Goal: Find specific page/section: Find specific page/section

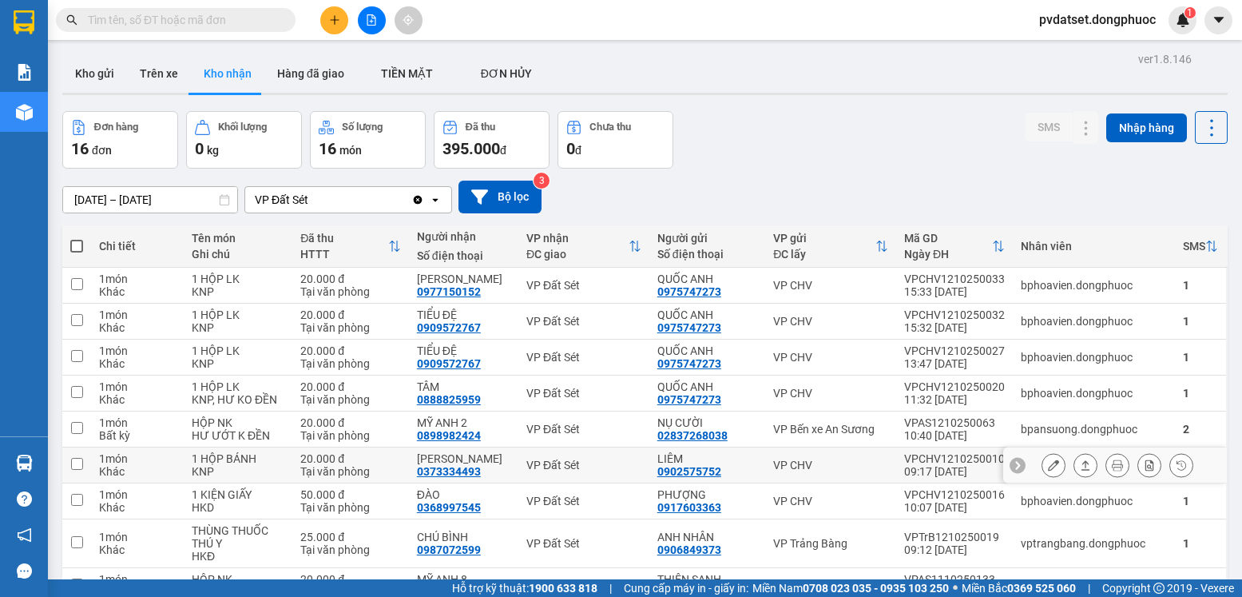
scroll to position [139, 0]
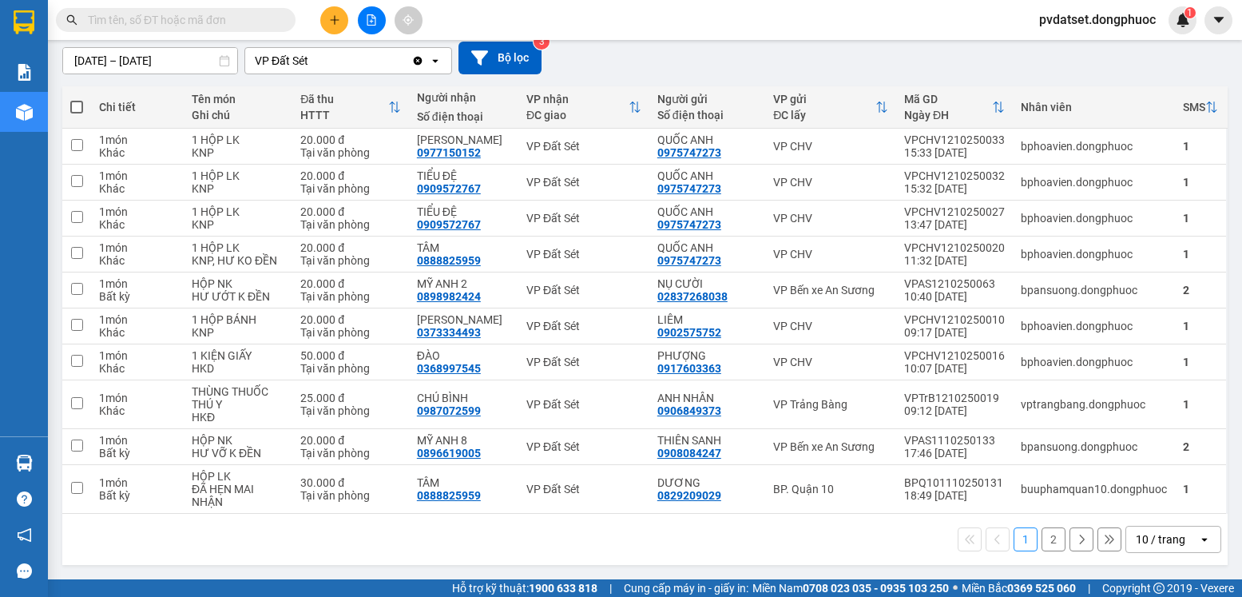
click at [1140, 538] on div "10 / trang" at bounding box center [1161, 539] width 50 height 16
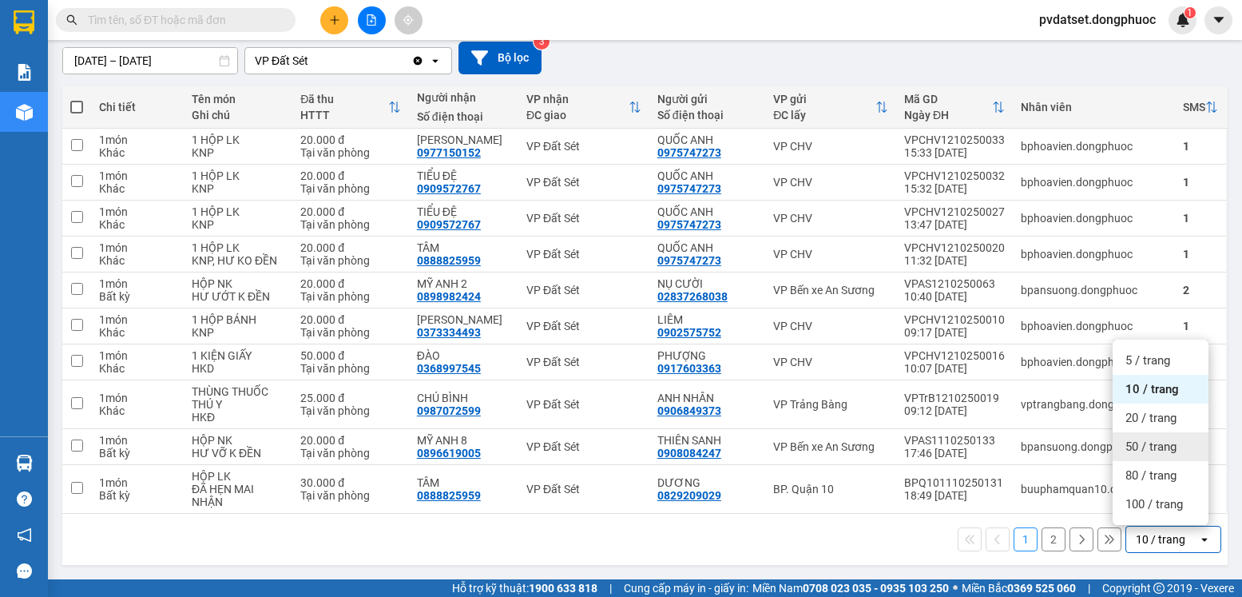
click at [1164, 441] on span "50 / trang" at bounding box center [1150, 446] width 51 height 16
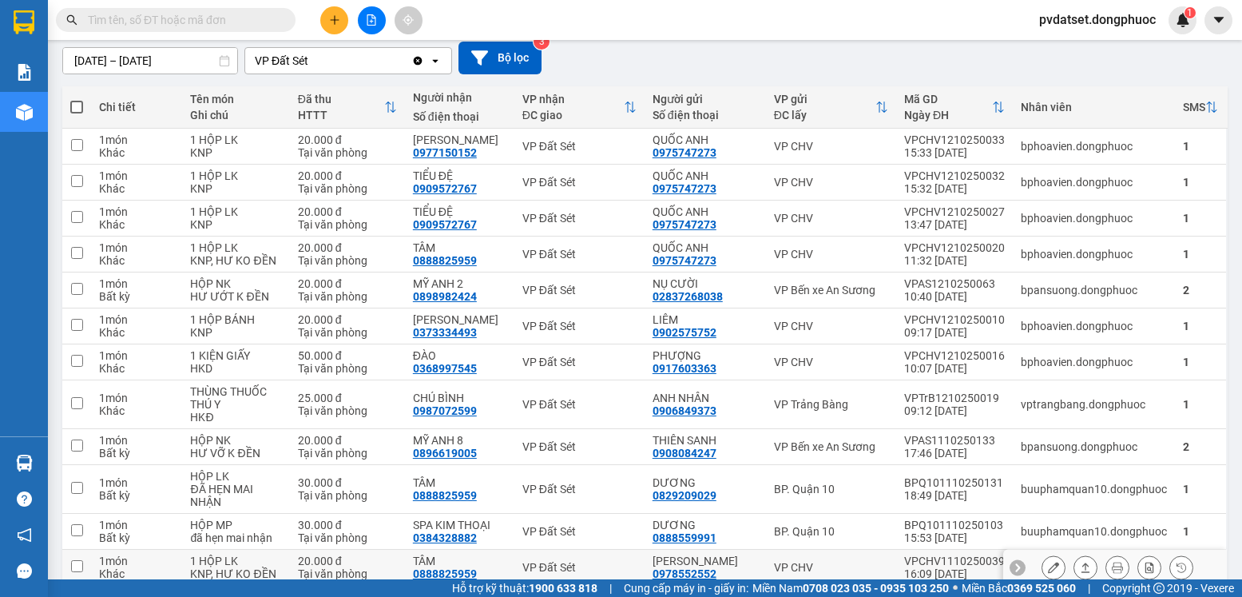
scroll to position [355, 0]
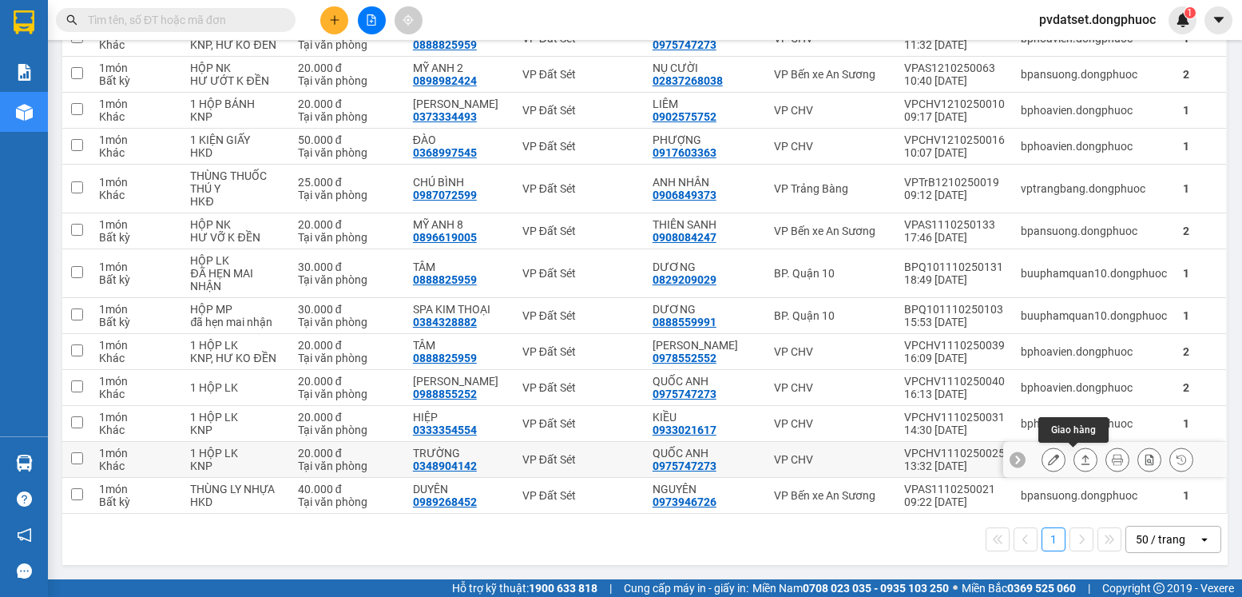
click at [1080, 459] on icon at bounding box center [1085, 459] width 11 height 11
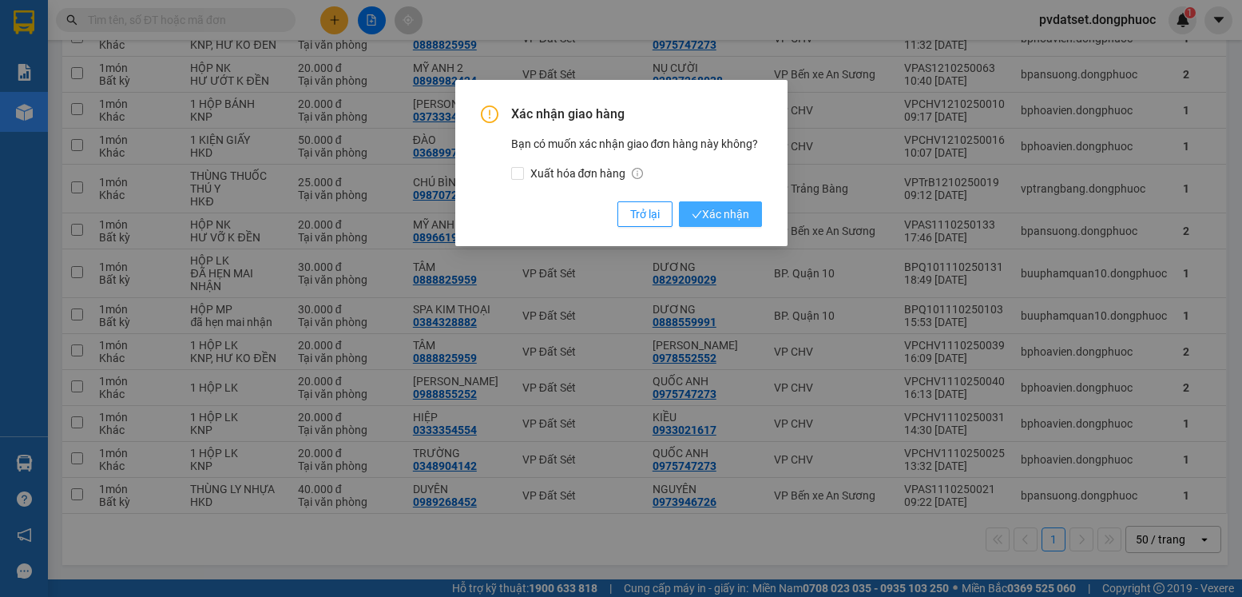
click at [737, 226] on button "Xác nhận" at bounding box center [720, 214] width 83 height 26
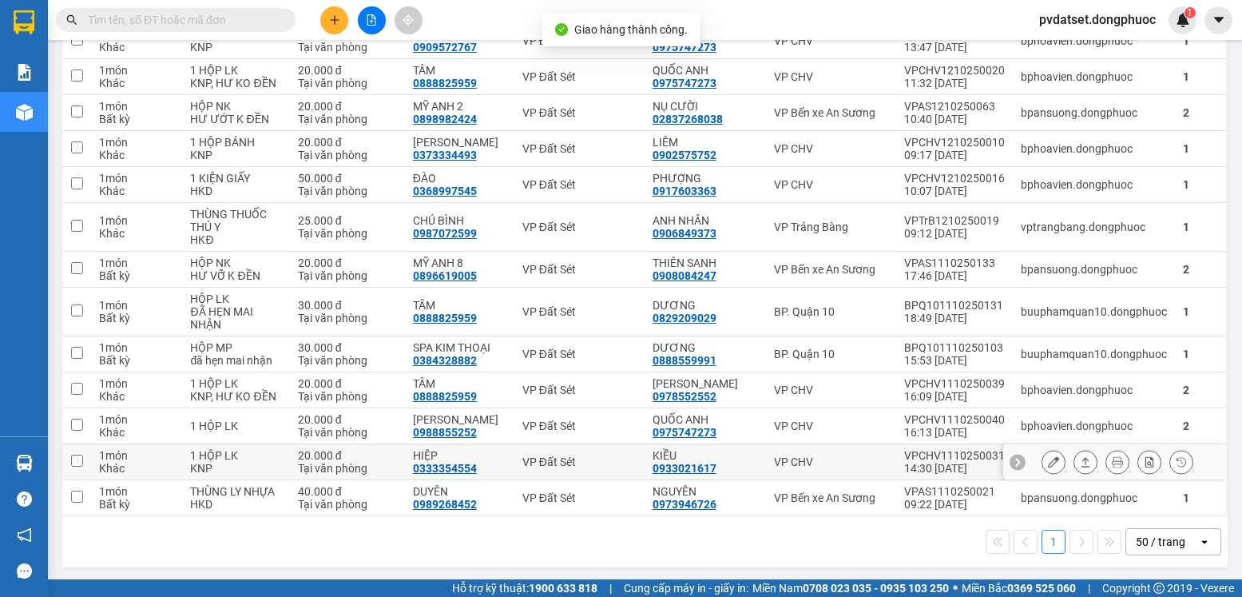
scroll to position [319, 0]
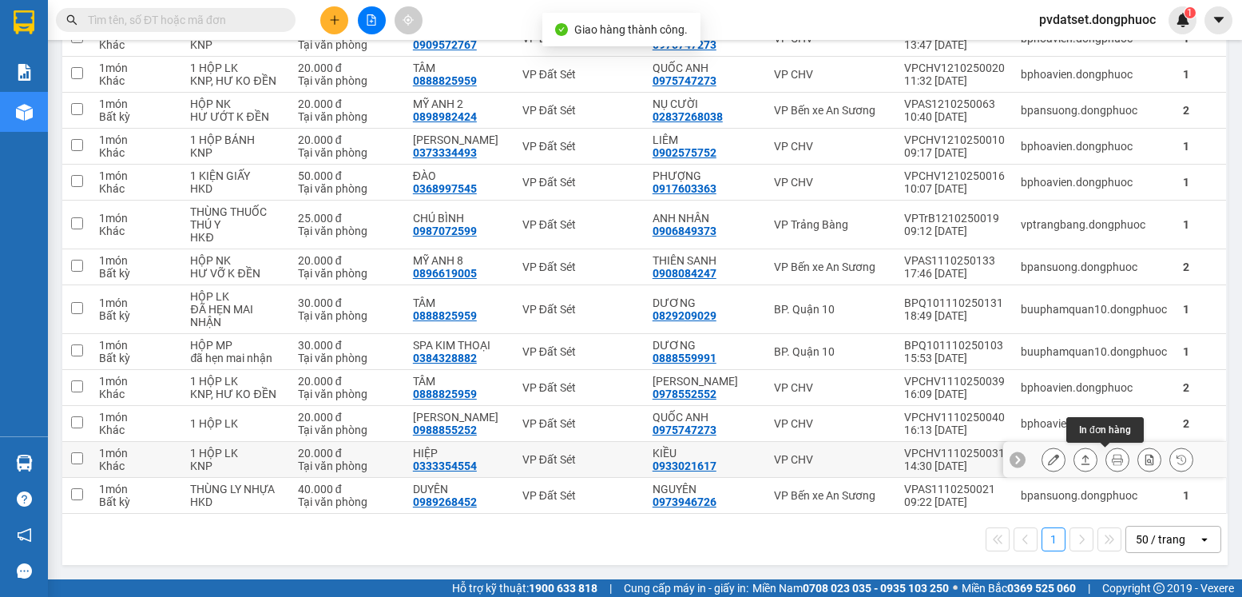
click at [1080, 462] on icon at bounding box center [1085, 459] width 11 height 11
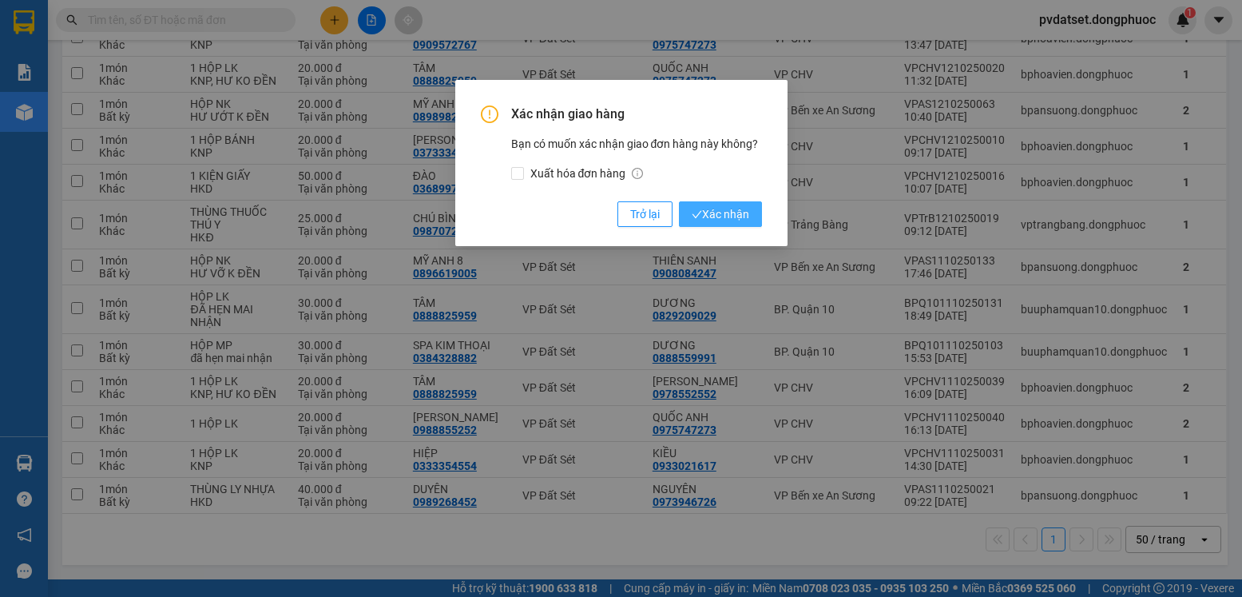
click at [736, 220] on span "Xác nhận" at bounding box center [721, 214] width 58 height 18
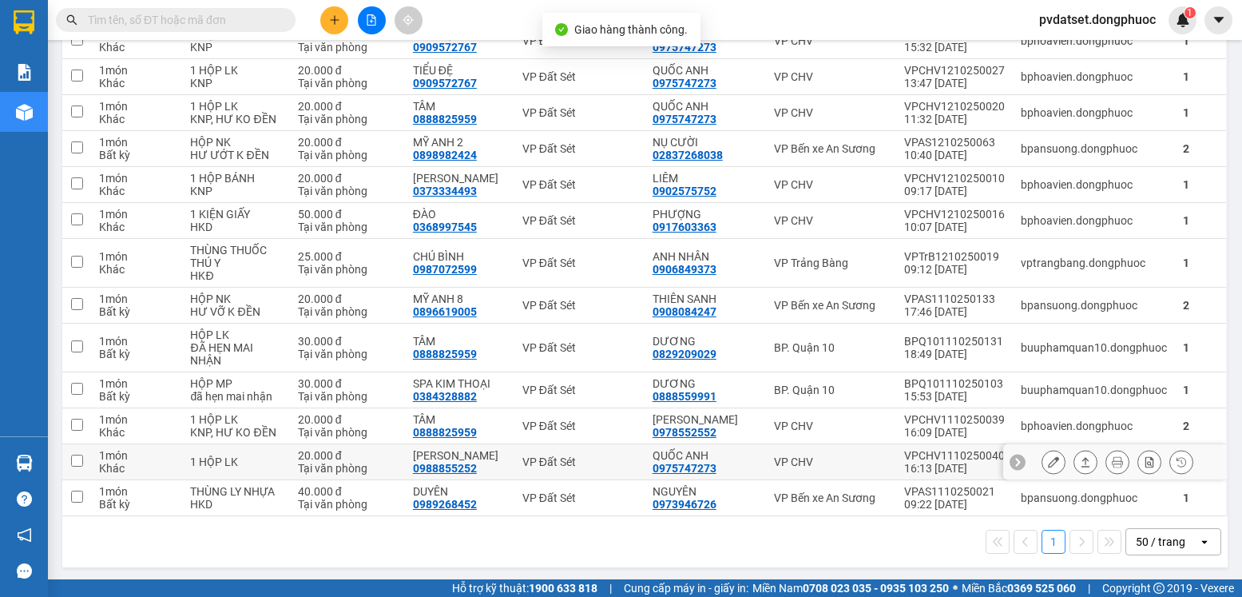
scroll to position [283, 0]
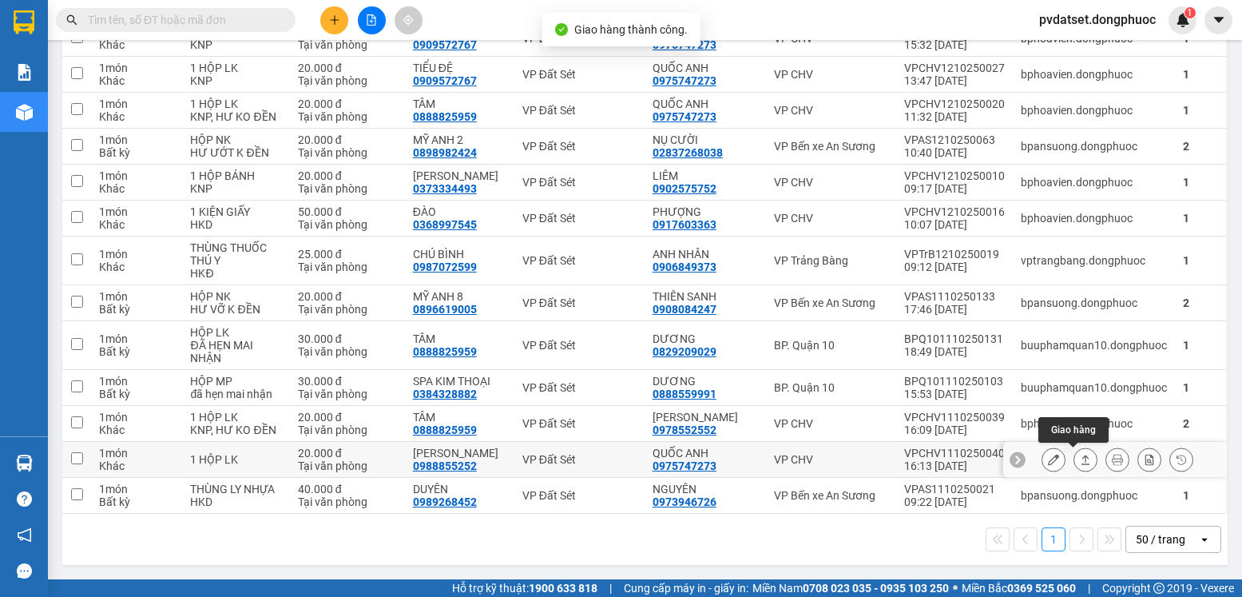
click at [1074, 468] on button at bounding box center [1085, 460] width 22 height 28
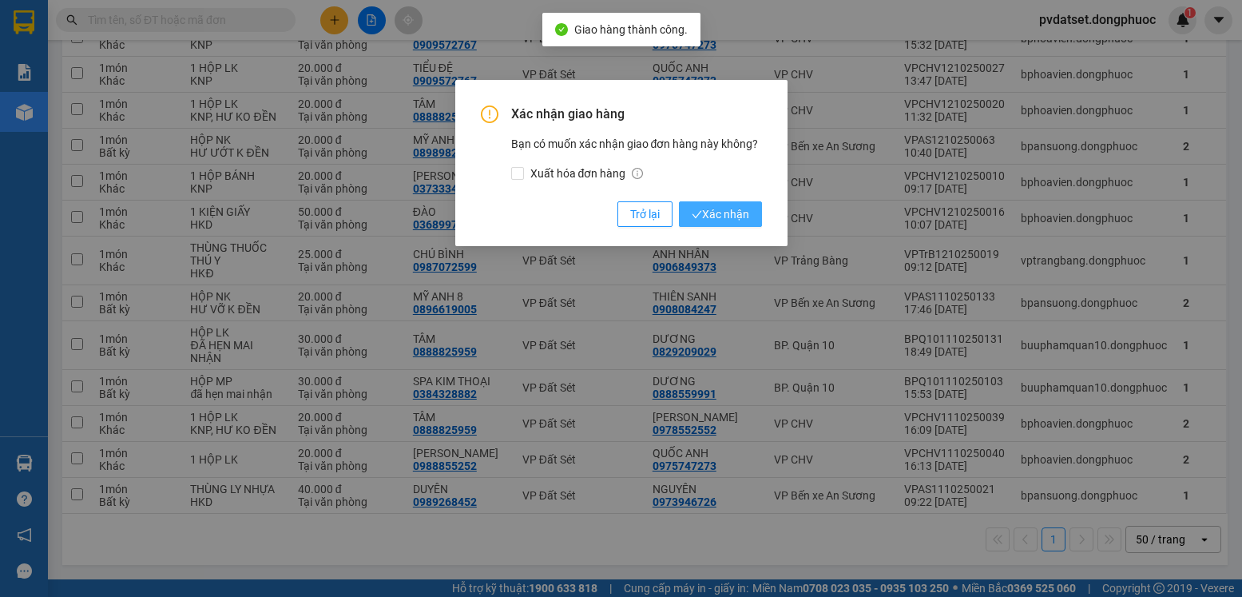
click at [733, 223] on span "Xác nhận" at bounding box center [721, 214] width 58 height 18
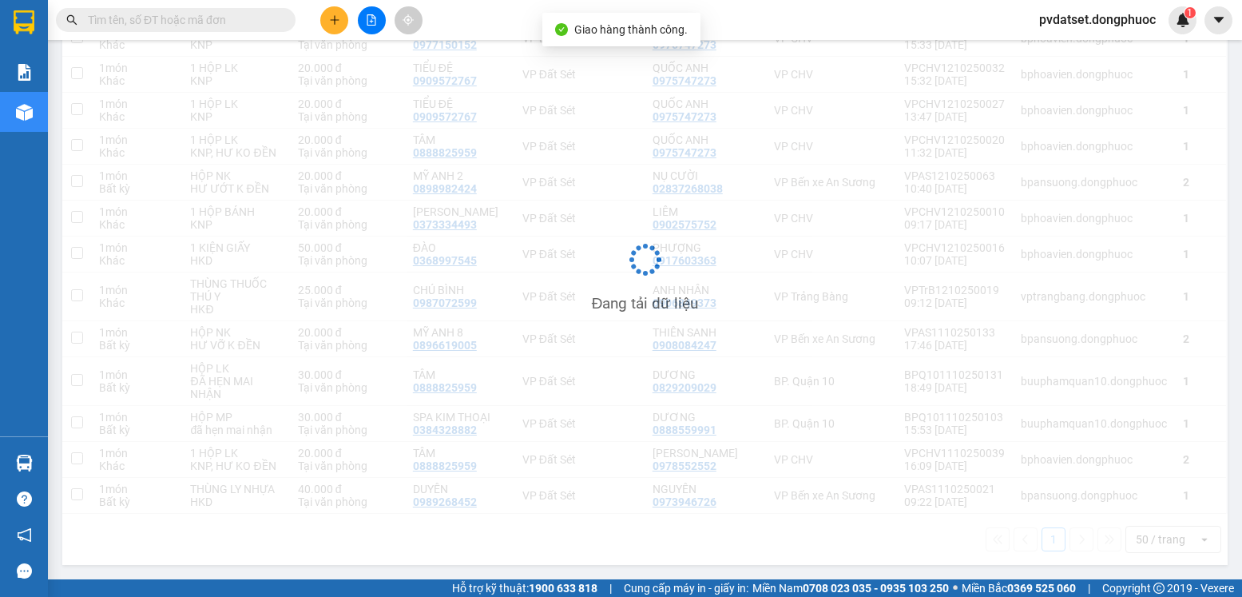
scroll to position [247, 0]
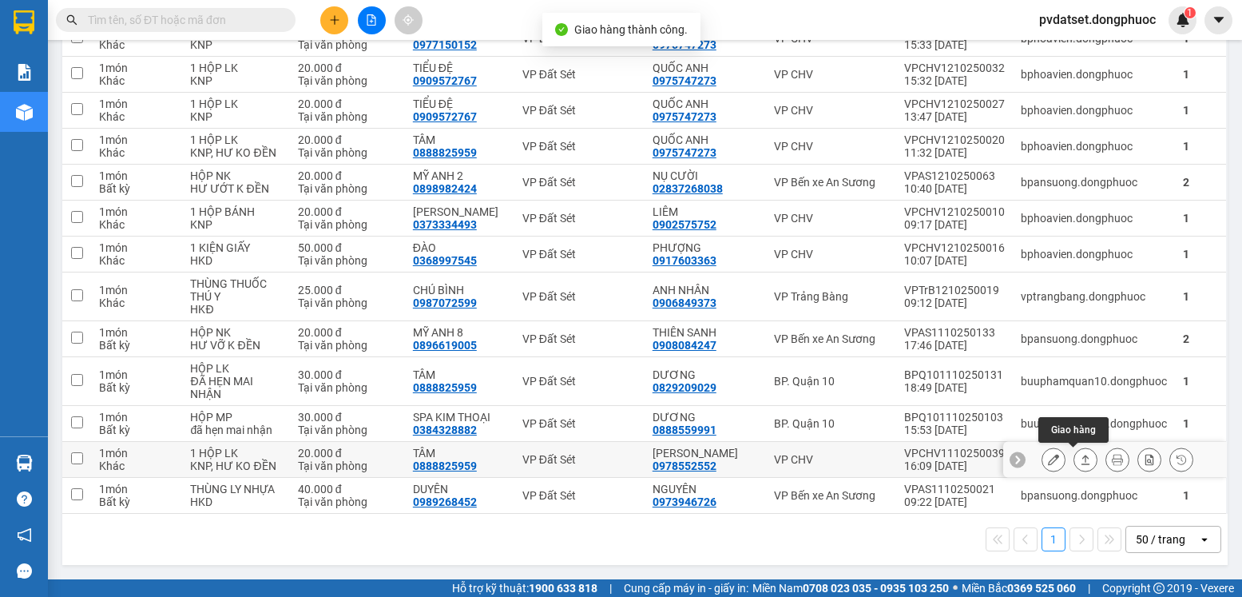
click at [1080, 455] on icon at bounding box center [1085, 459] width 11 height 11
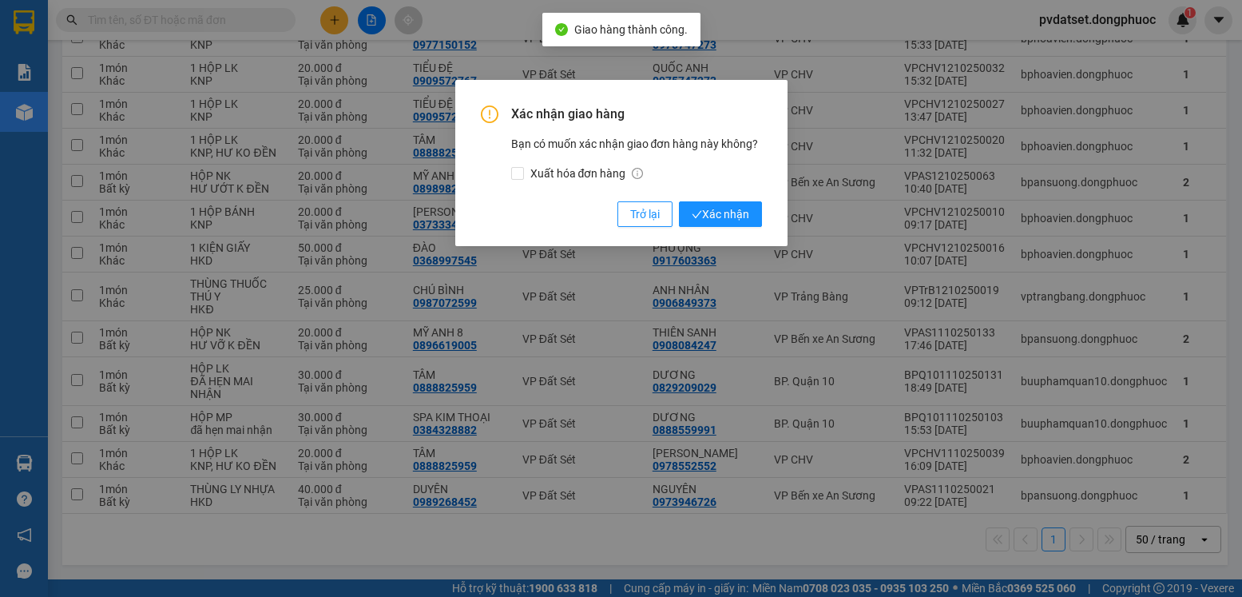
drag, startPoint x: 743, startPoint y: 214, endPoint x: 881, endPoint y: 308, distance: 167.2
click at [744, 213] on span "Xác nhận" at bounding box center [721, 214] width 58 height 18
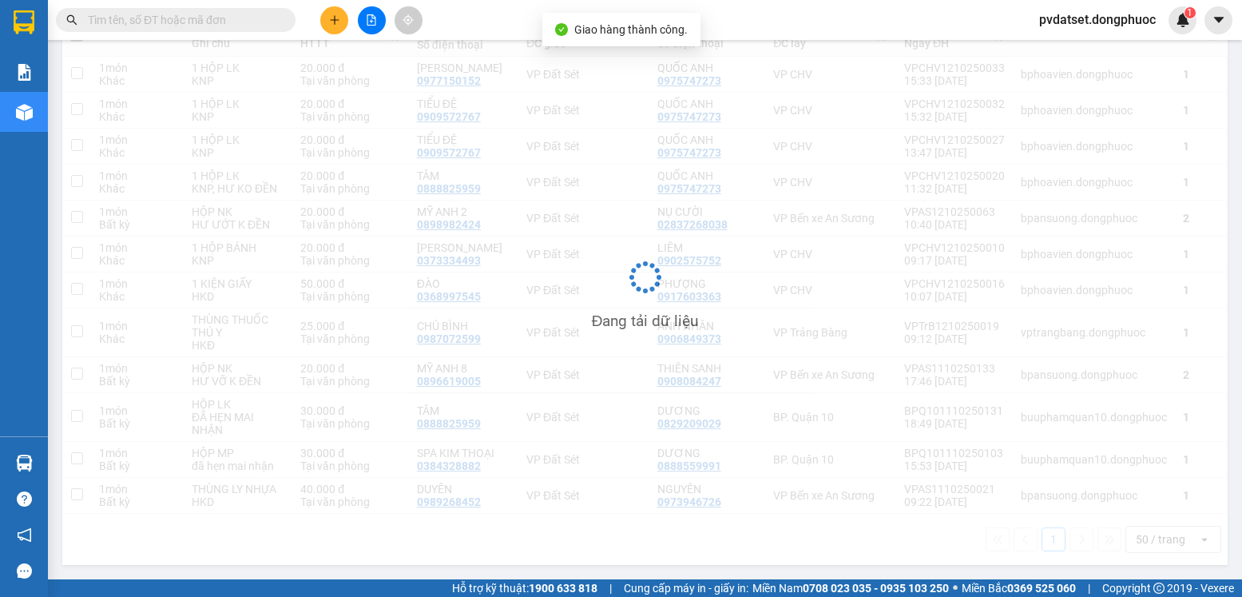
scroll to position [211, 0]
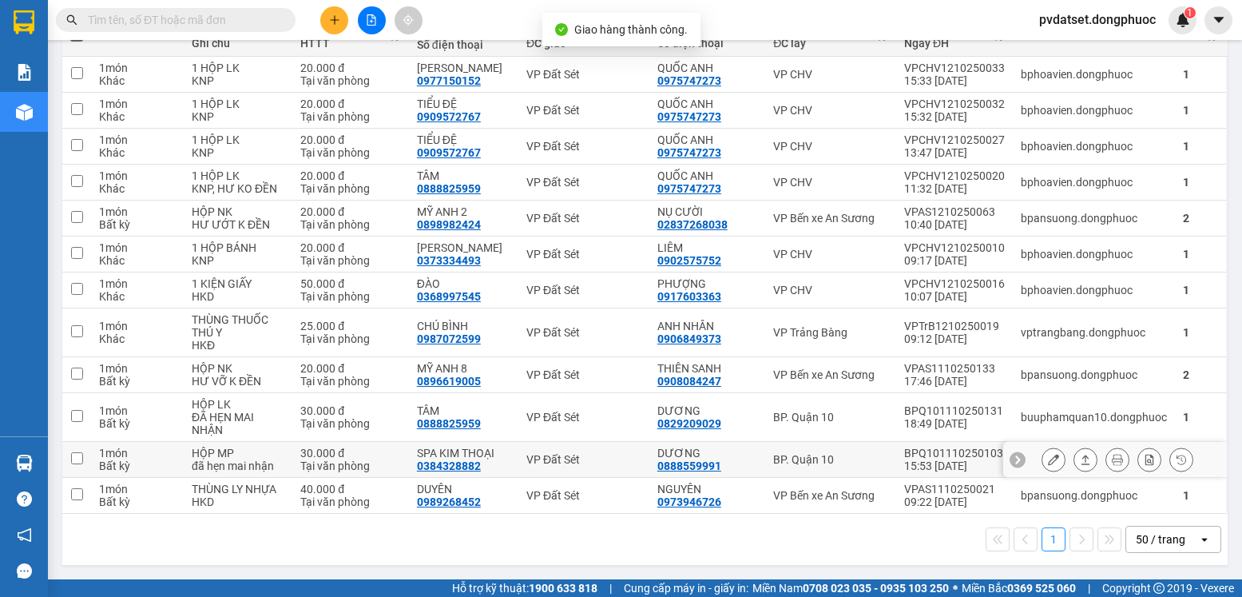
click at [1080, 454] on icon at bounding box center [1085, 459] width 11 height 11
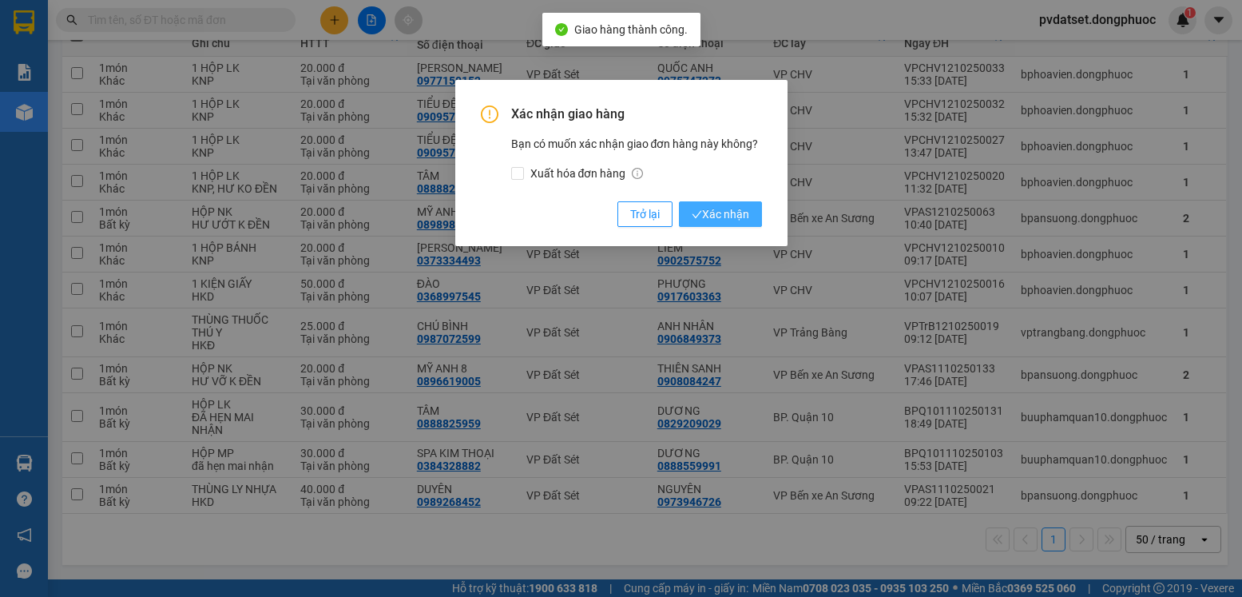
click at [734, 216] on span "Xác nhận" at bounding box center [721, 214] width 58 height 18
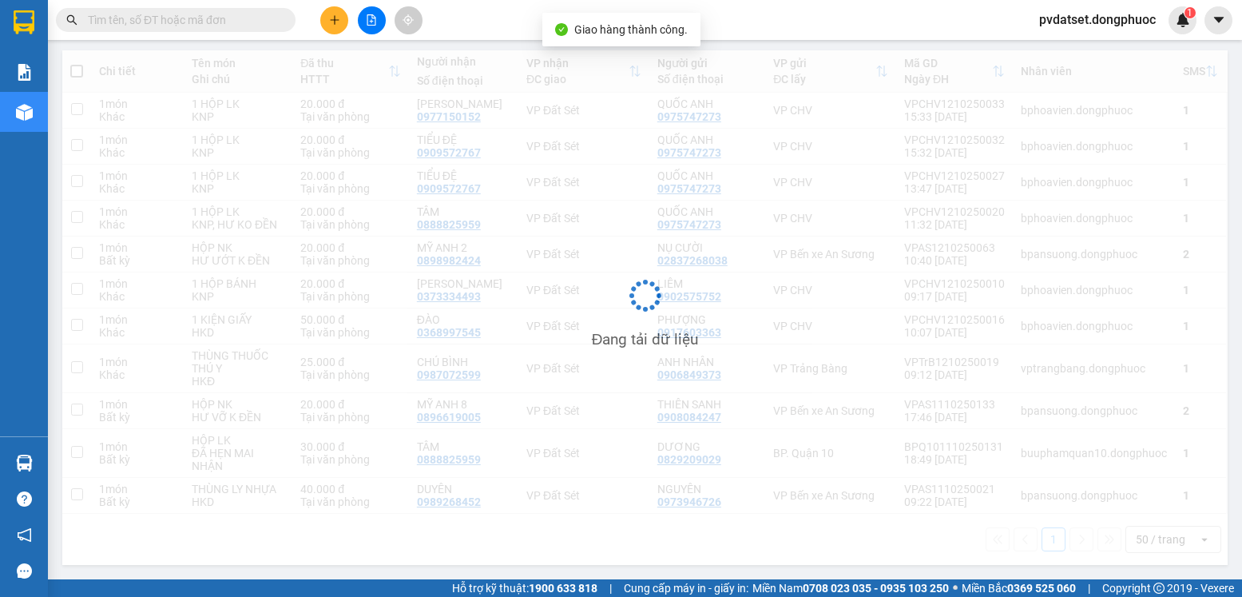
scroll to position [175, 0]
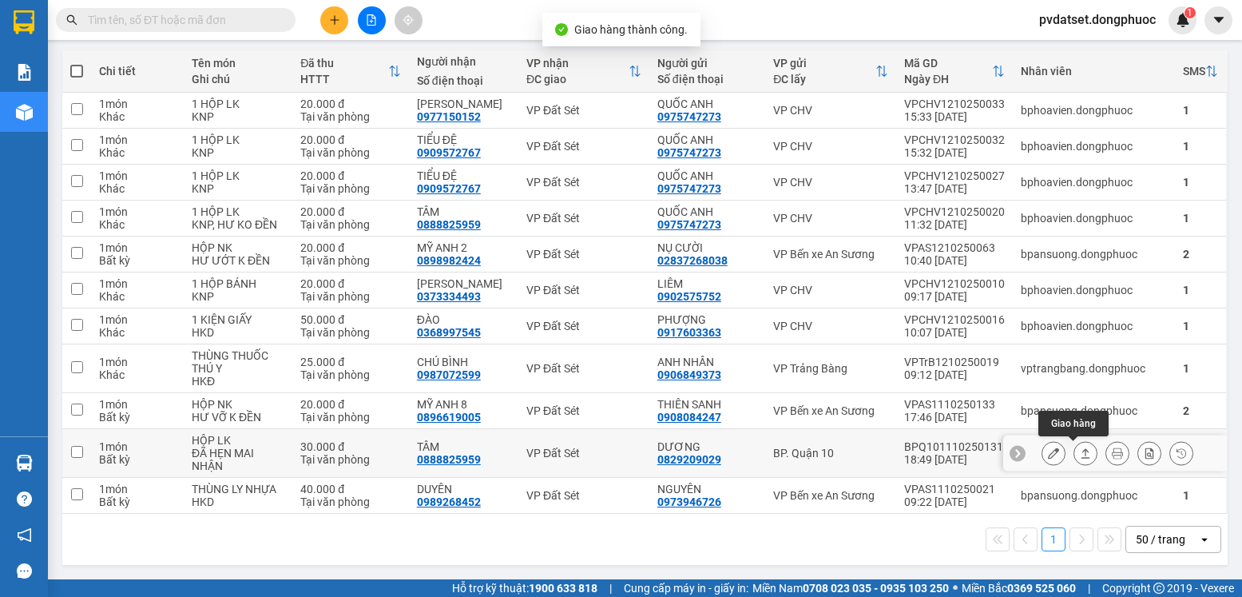
click at [1080, 457] on icon at bounding box center [1085, 452] width 11 height 11
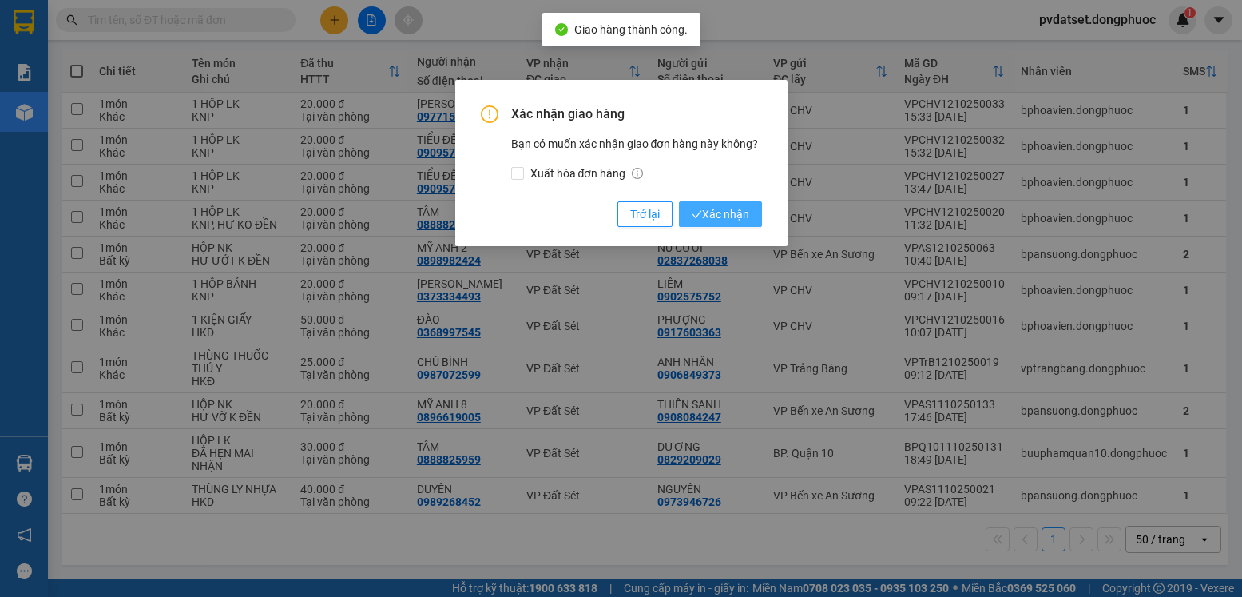
click at [732, 223] on span "Xác nhận" at bounding box center [721, 214] width 58 height 18
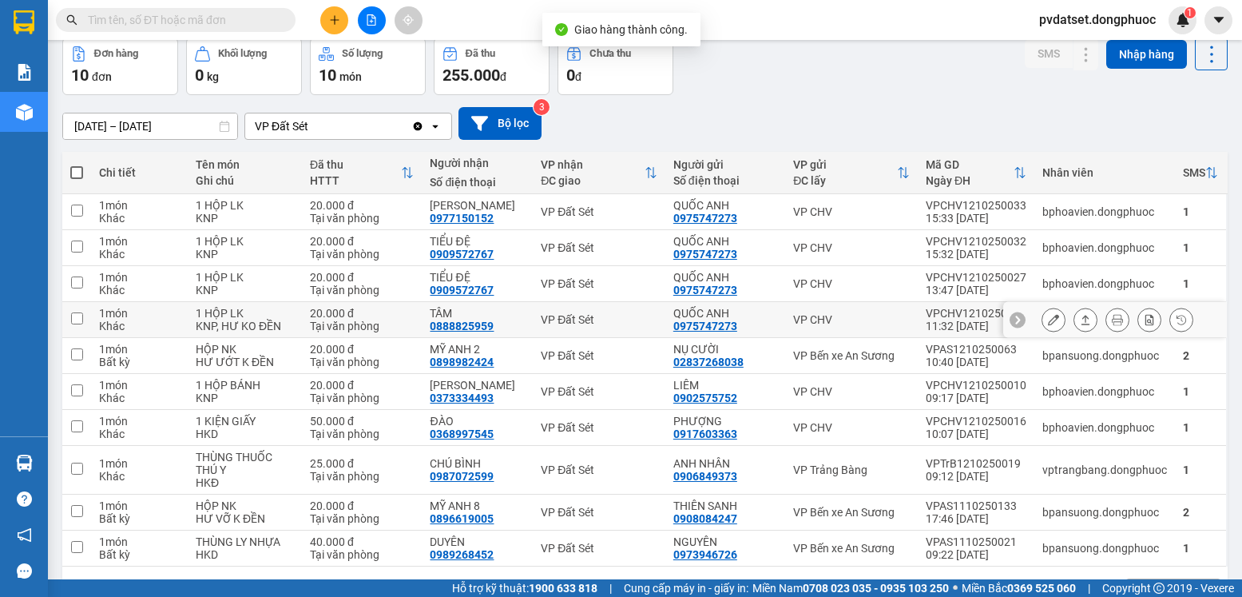
scroll to position [126, 0]
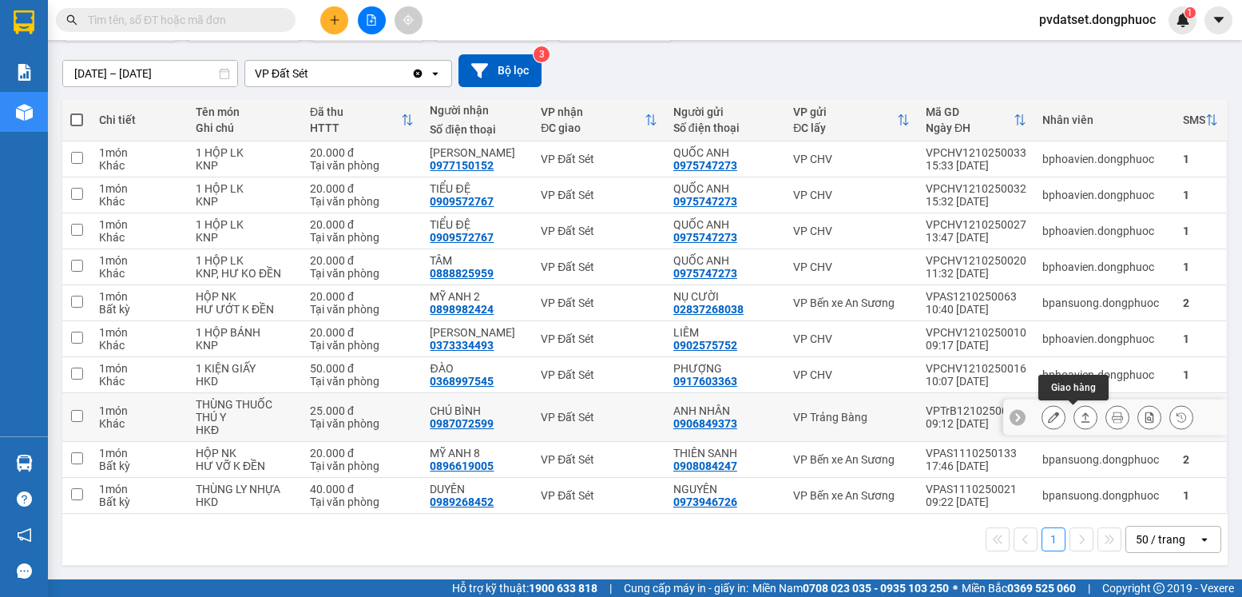
click at [1080, 417] on icon at bounding box center [1085, 416] width 11 height 11
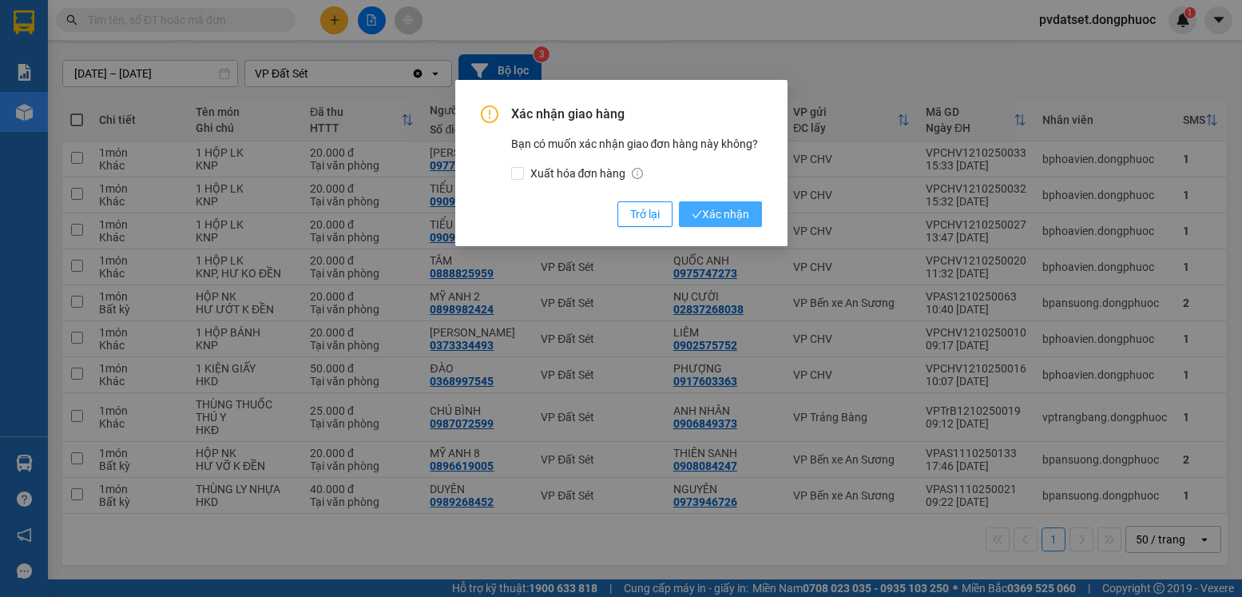
click at [714, 212] on span "Xác nhận" at bounding box center [721, 214] width 58 height 18
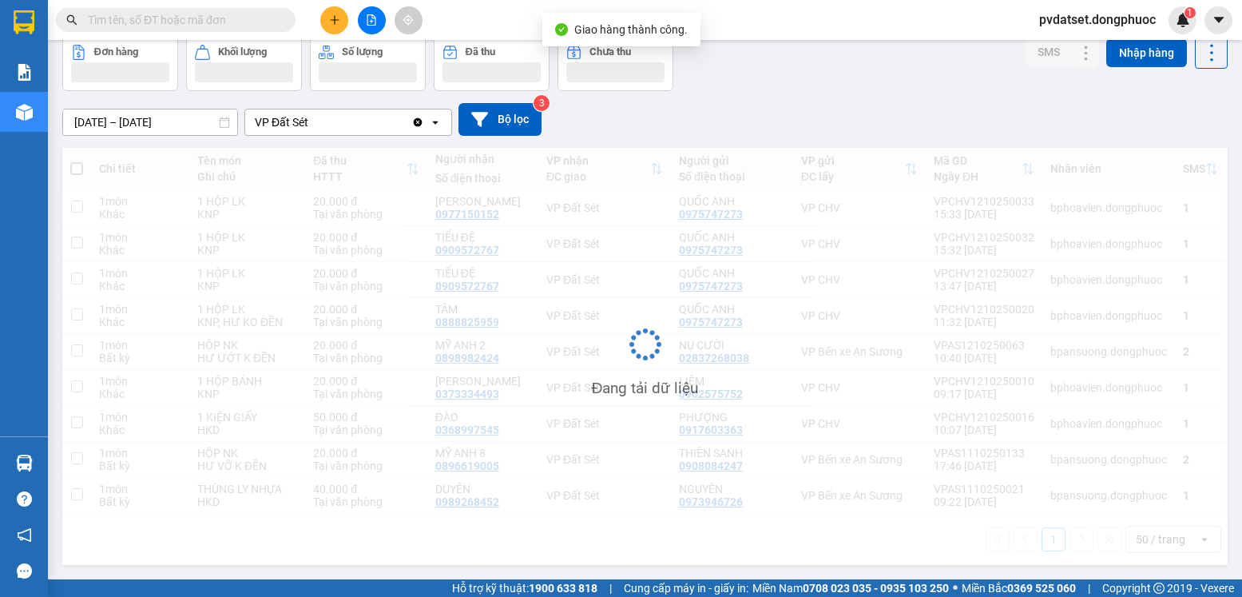
scroll to position [77, 0]
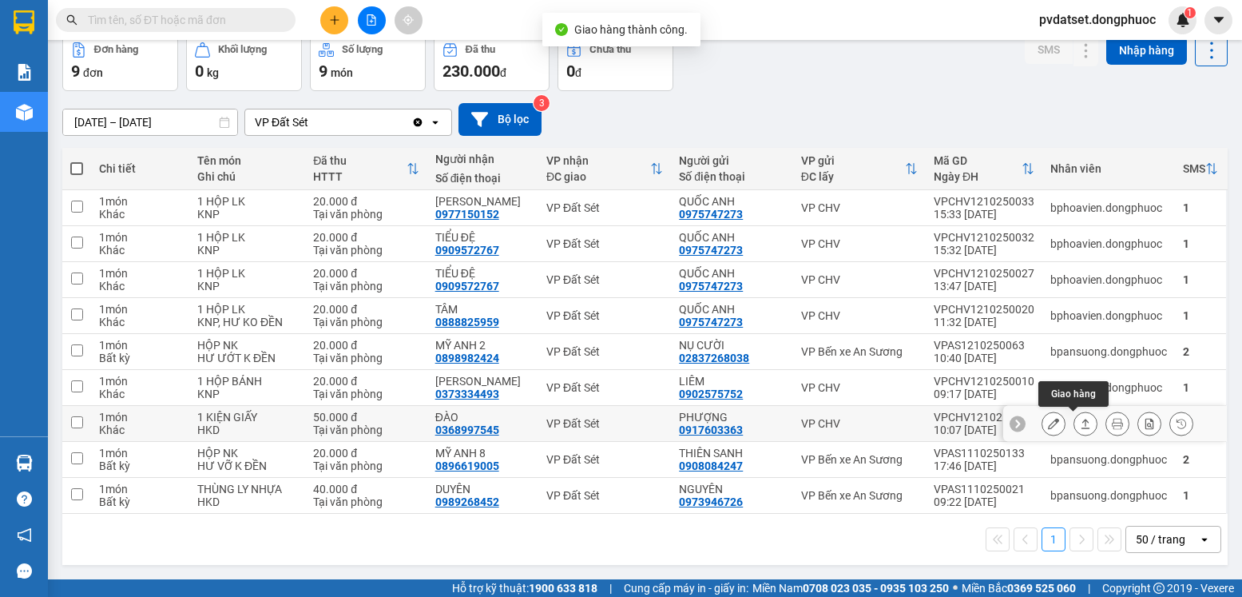
click at [1080, 423] on icon at bounding box center [1085, 423] width 11 height 11
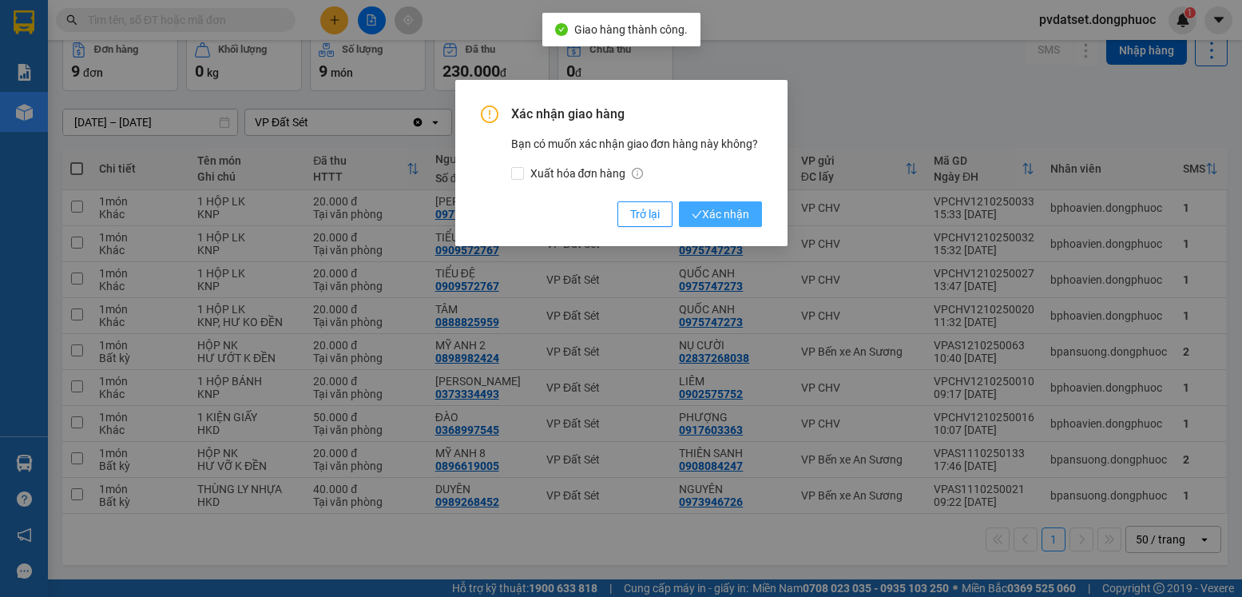
click at [712, 217] on span "Xác nhận" at bounding box center [721, 214] width 58 height 18
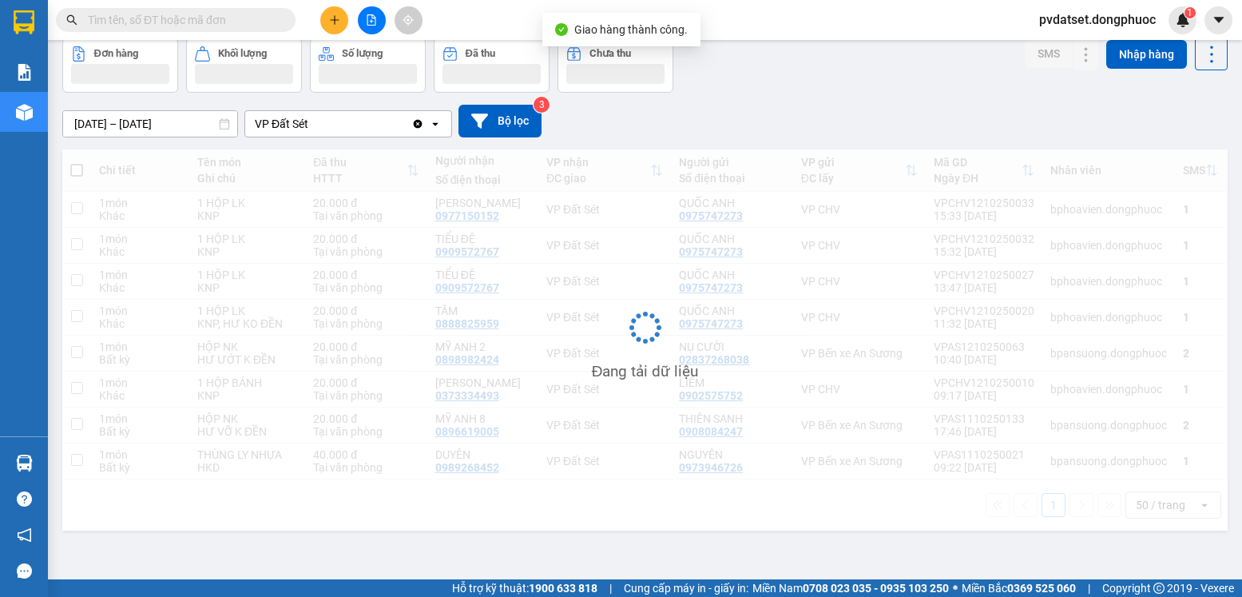
scroll to position [73, 0]
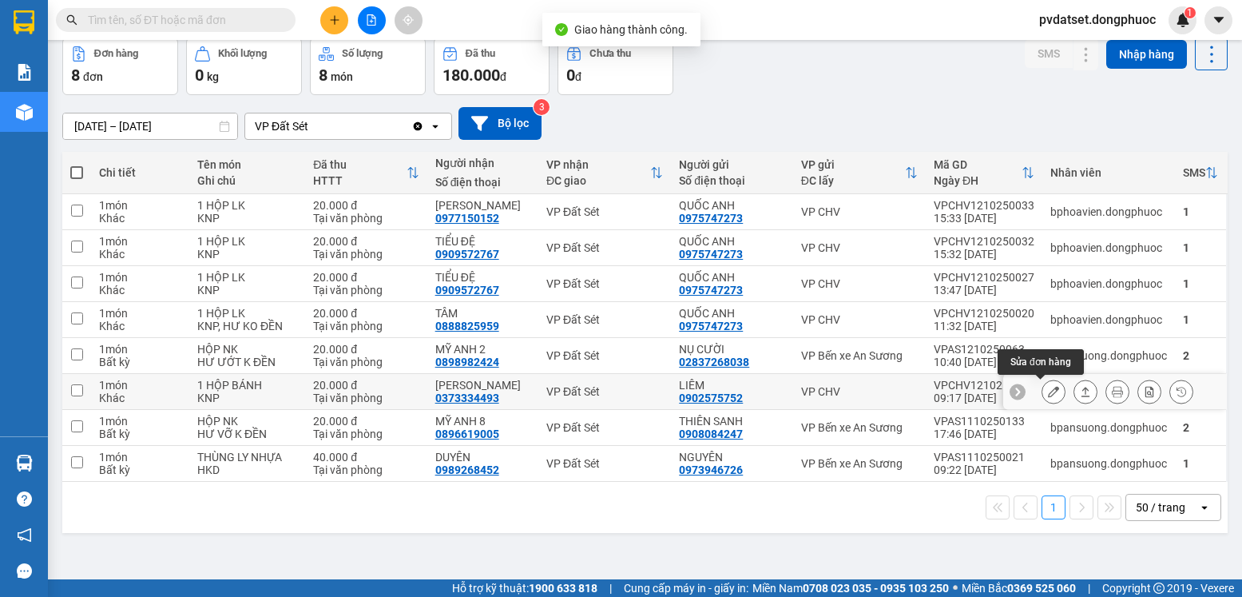
click at [1080, 391] on icon at bounding box center [1085, 391] width 11 height 11
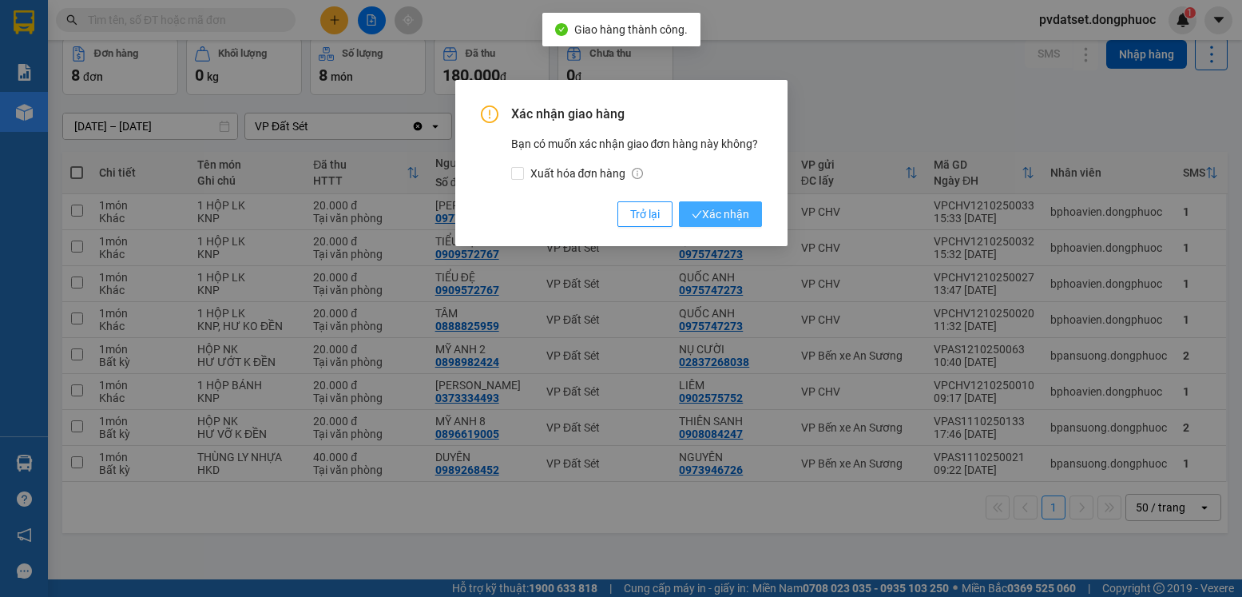
click at [714, 212] on span "Xác nhận" at bounding box center [721, 214] width 58 height 18
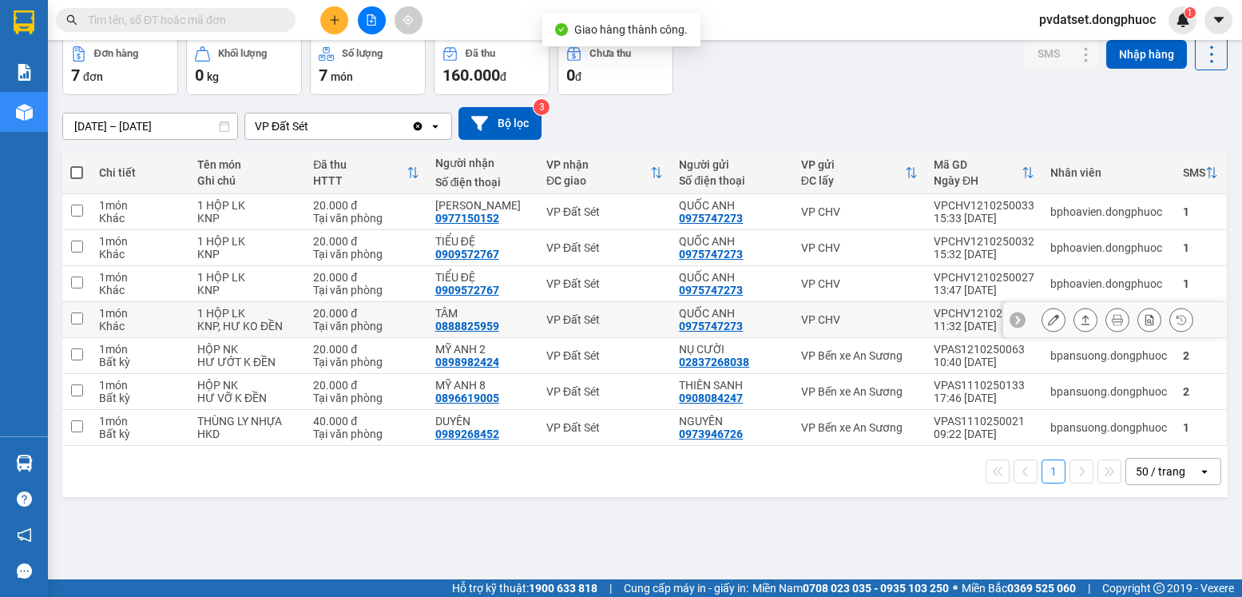
click at [1080, 317] on icon at bounding box center [1085, 319] width 11 height 11
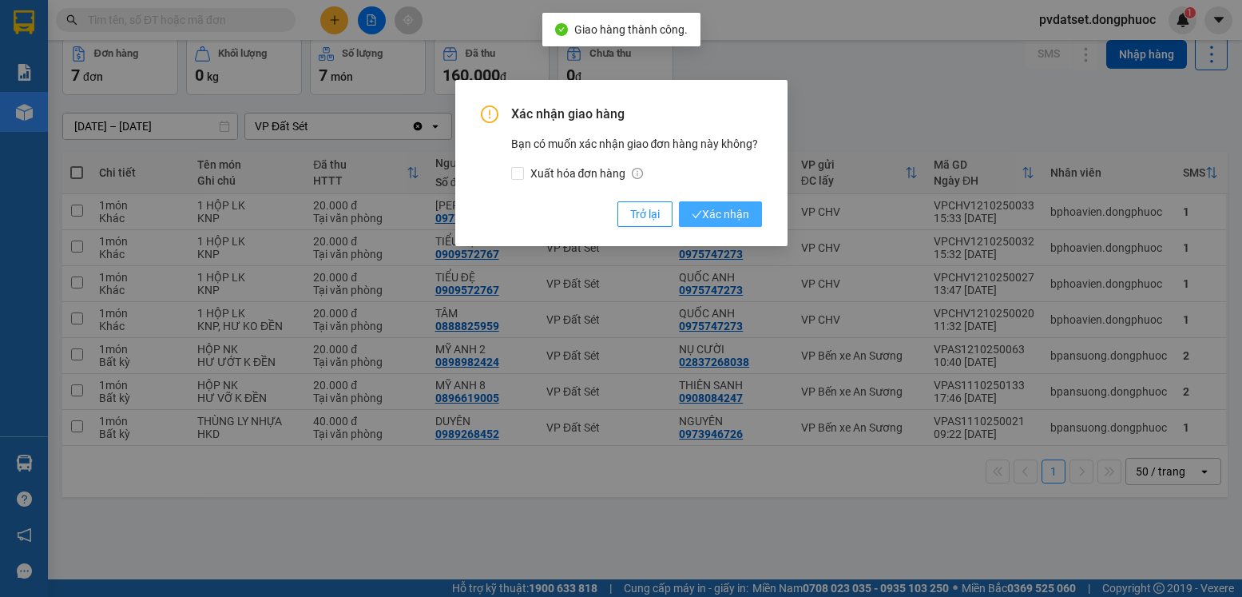
click at [727, 219] on span "Xác nhận" at bounding box center [721, 214] width 58 height 18
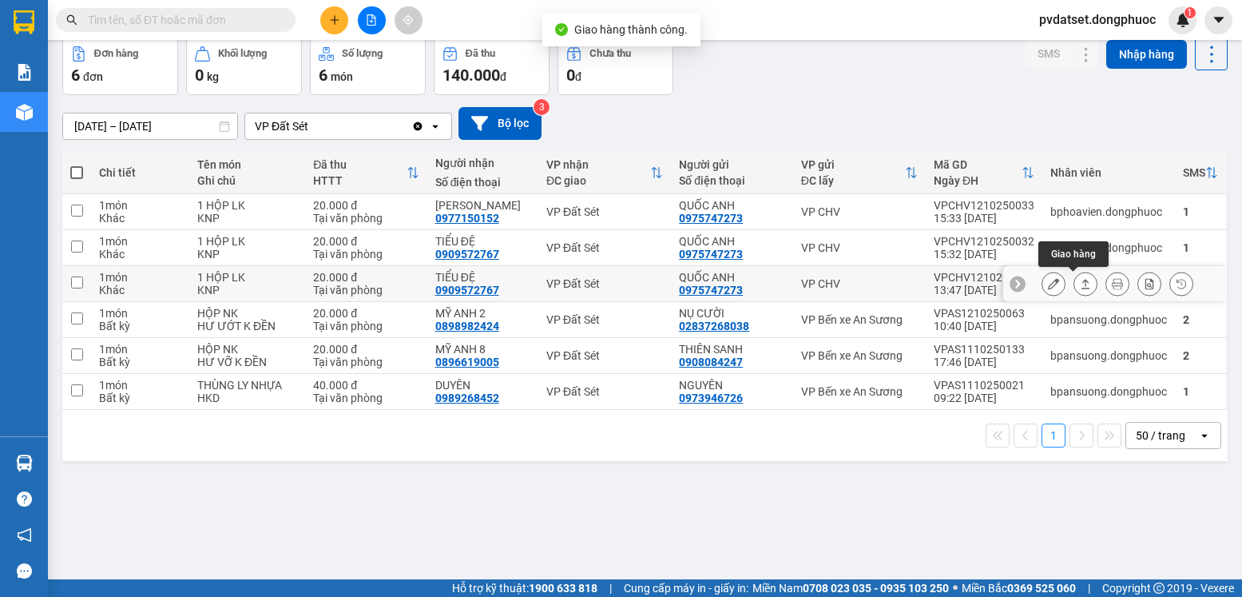
click at [1080, 283] on icon at bounding box center [1085, 283] width 11 height 11
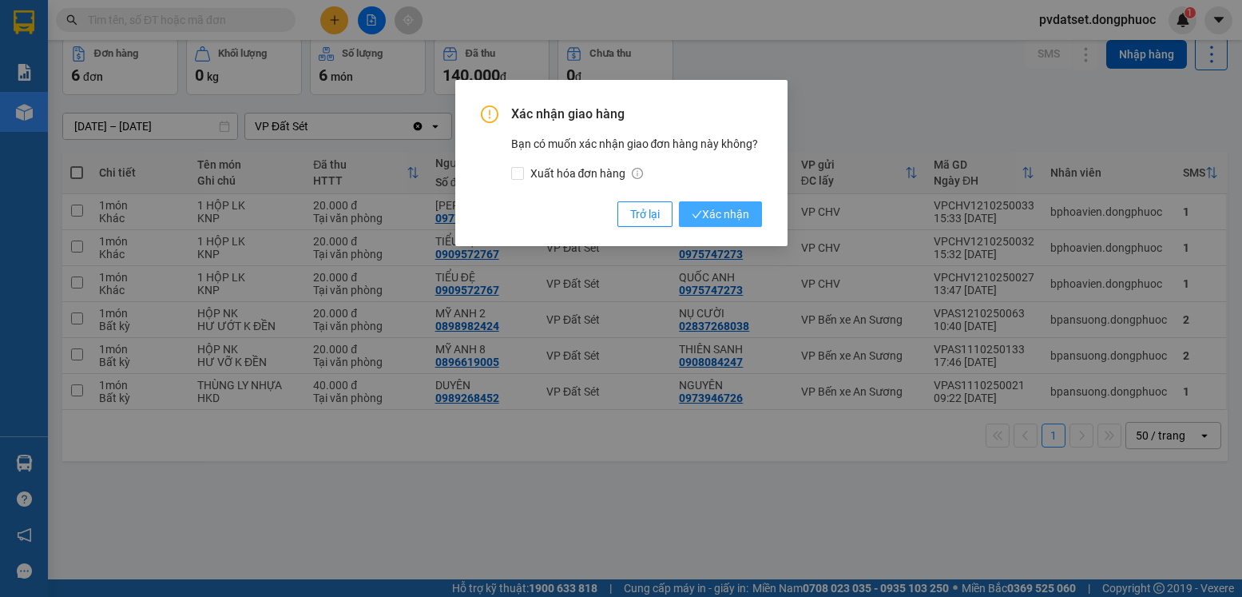
click at [740, 212] on span "Xác nhận" at bounding box center [721, 214] width 58 height 18
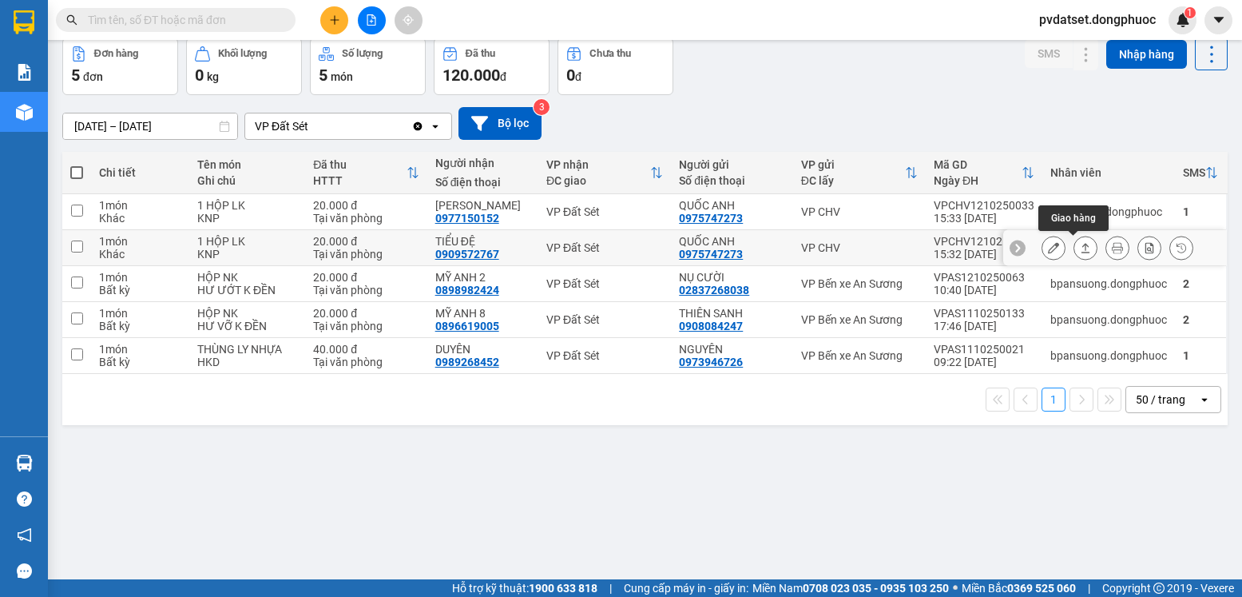
click at [1074, 255] on button at bounding box center [1085, 248] width 22 height 28
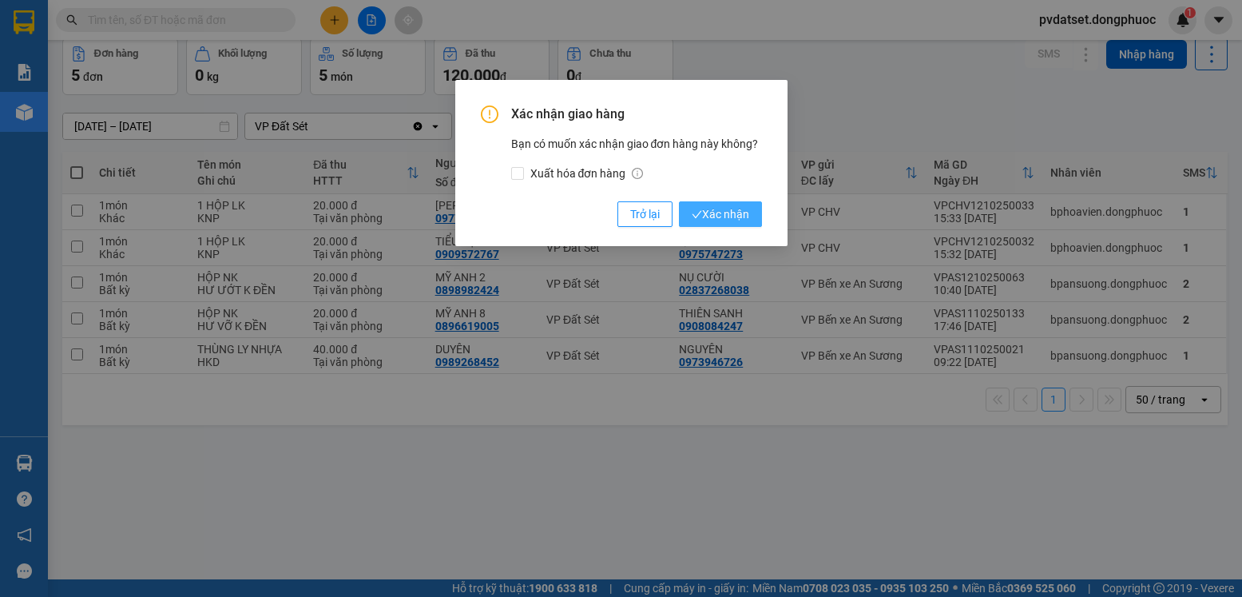
click at [748, 212] on span "Xác nhận" at bounding box center [721, 214] width 58 height 18
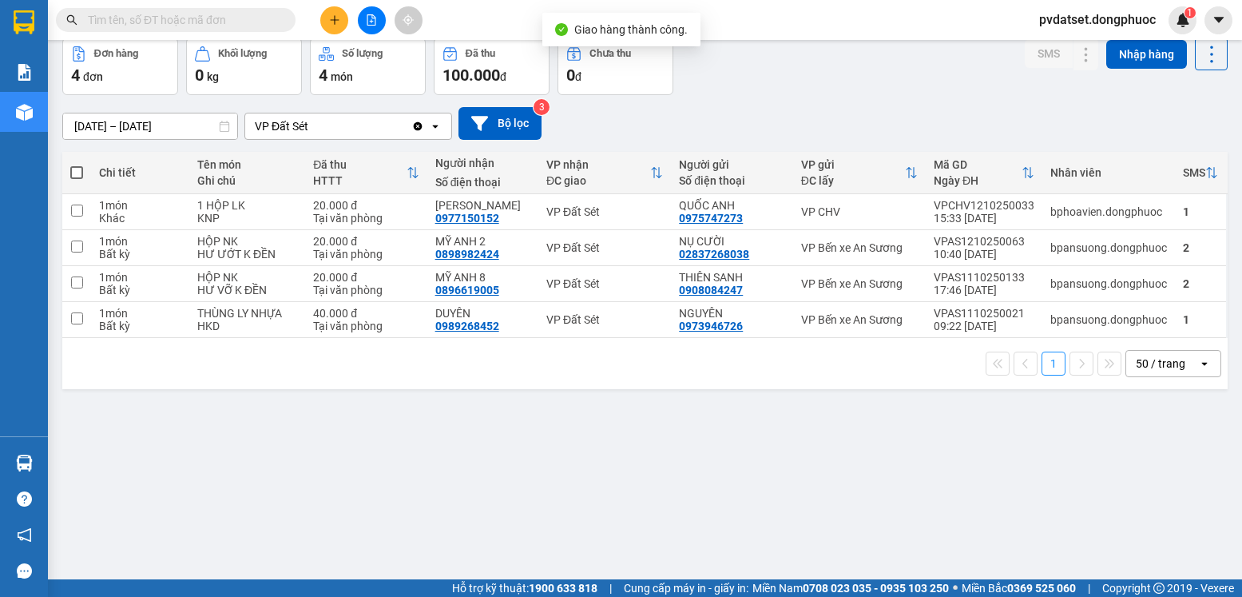
click at [100, 136] on div "ver 1.8.146 Kho gửi Trên xe Kho nhận Hàng đã giao TIỀN MẶT ĐƠN HỦY Đơn hàng 4…" at bounding box center [645, 272] width 1178 height 597
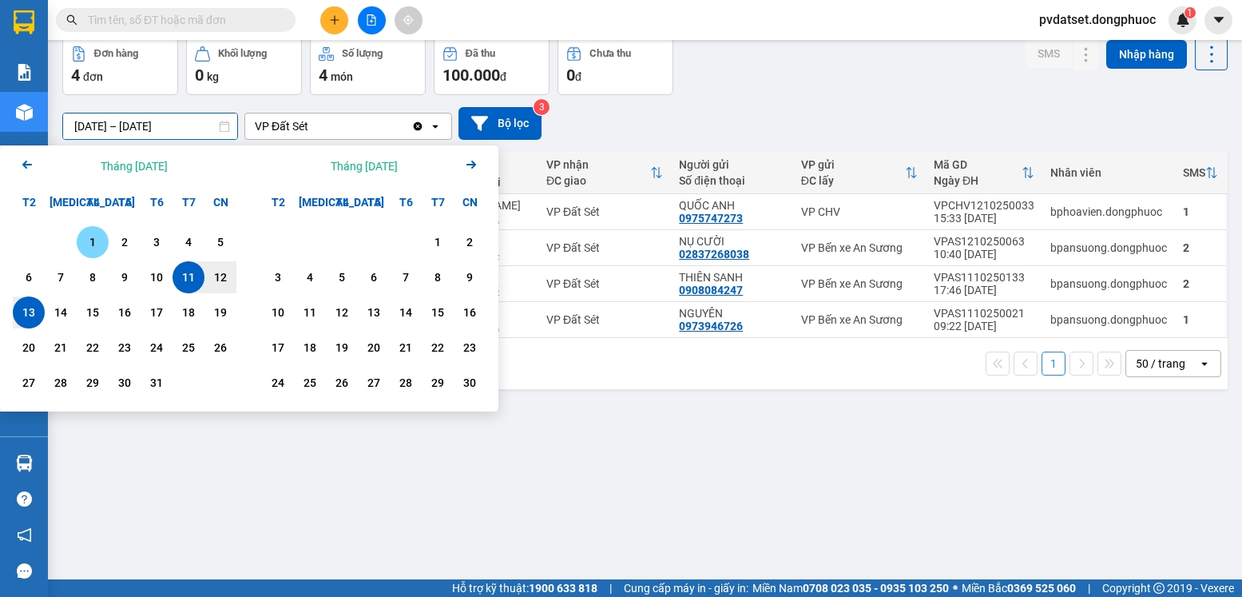
click at [101, 248] on div "1" at bounding box center [92, 241] width 22 height 19
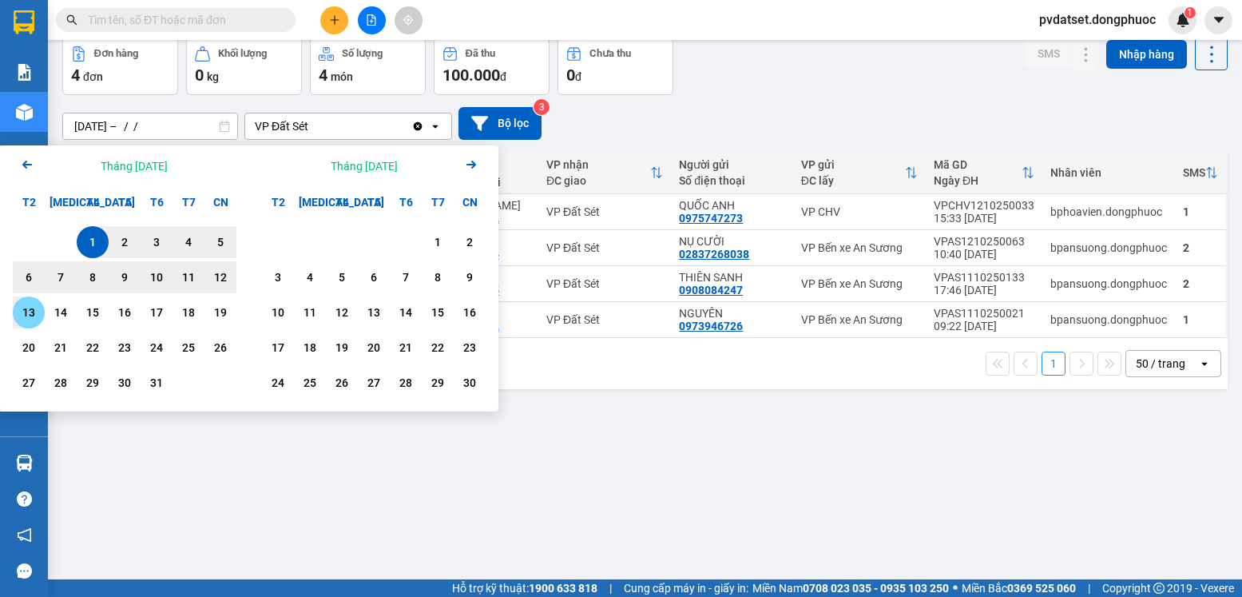
click at [35, 314] on div "13" at bounding box center [29, 312] width 22 height 19
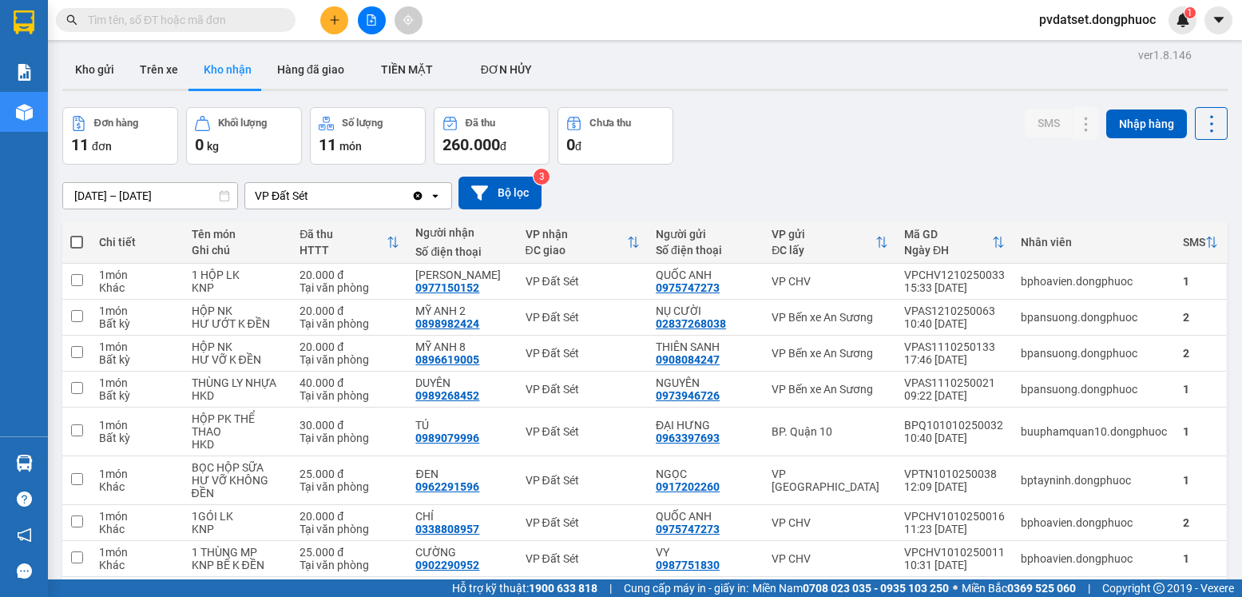
scroll to position [0, 0]
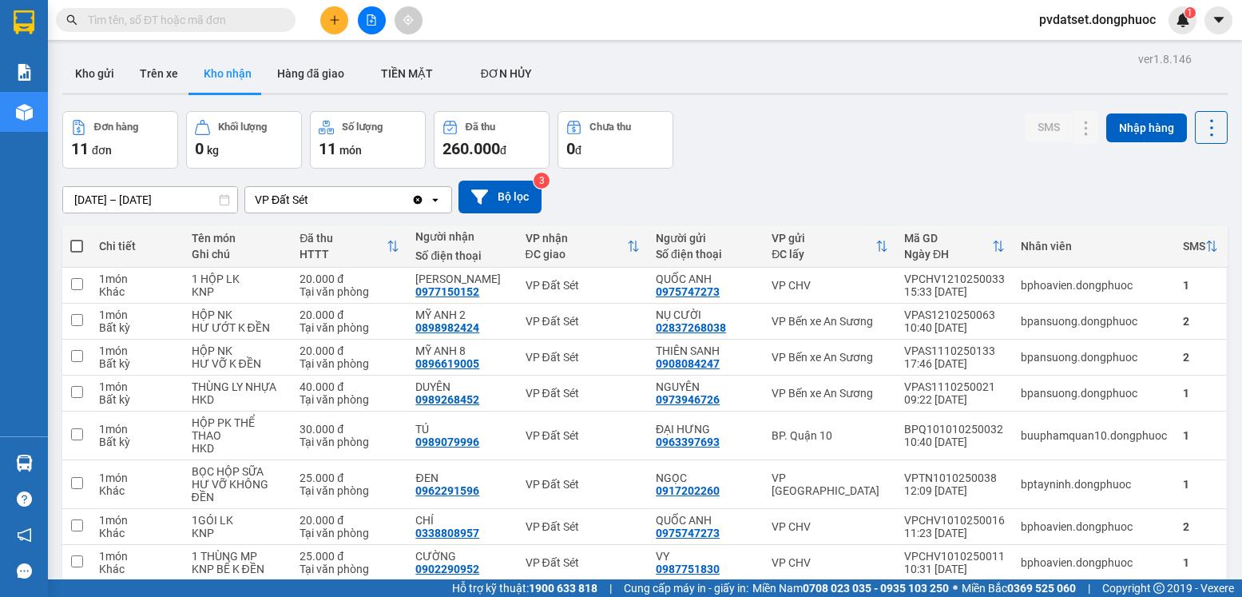
click at [102, 204] on input "01/10/2025 – 13/10/2025" at bounding box center [150, 200] width 174 height 26
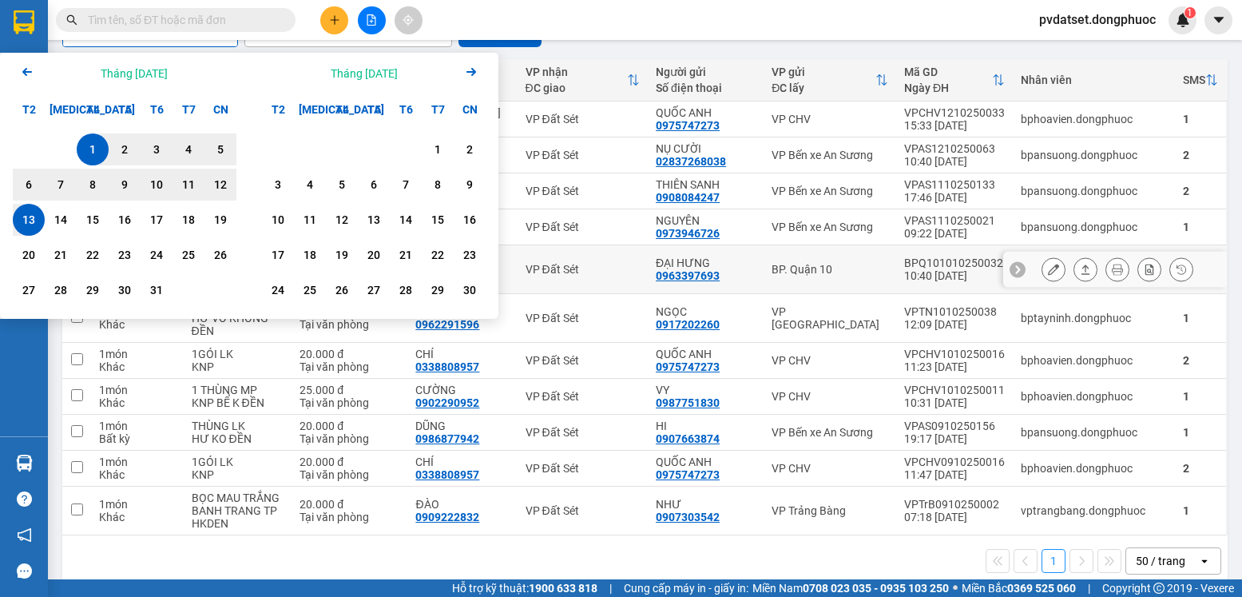
scroll to position [175, 0]
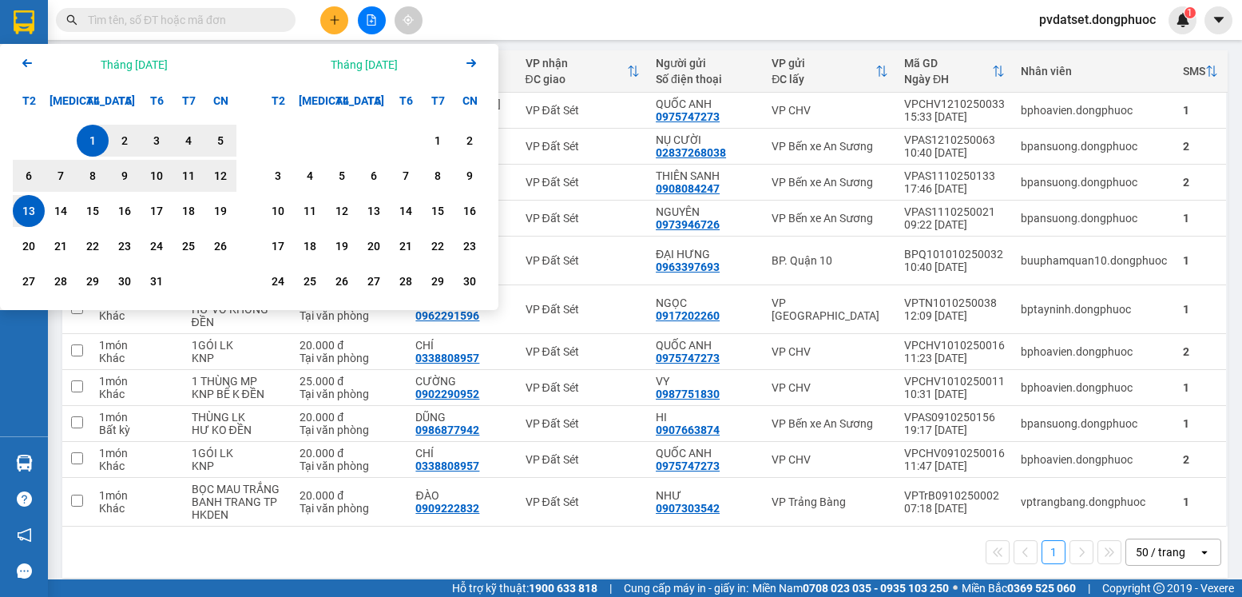
click at [795, 551] on div "1 50 / trang open" at bounding box center [645, 551] width 1152 height 27
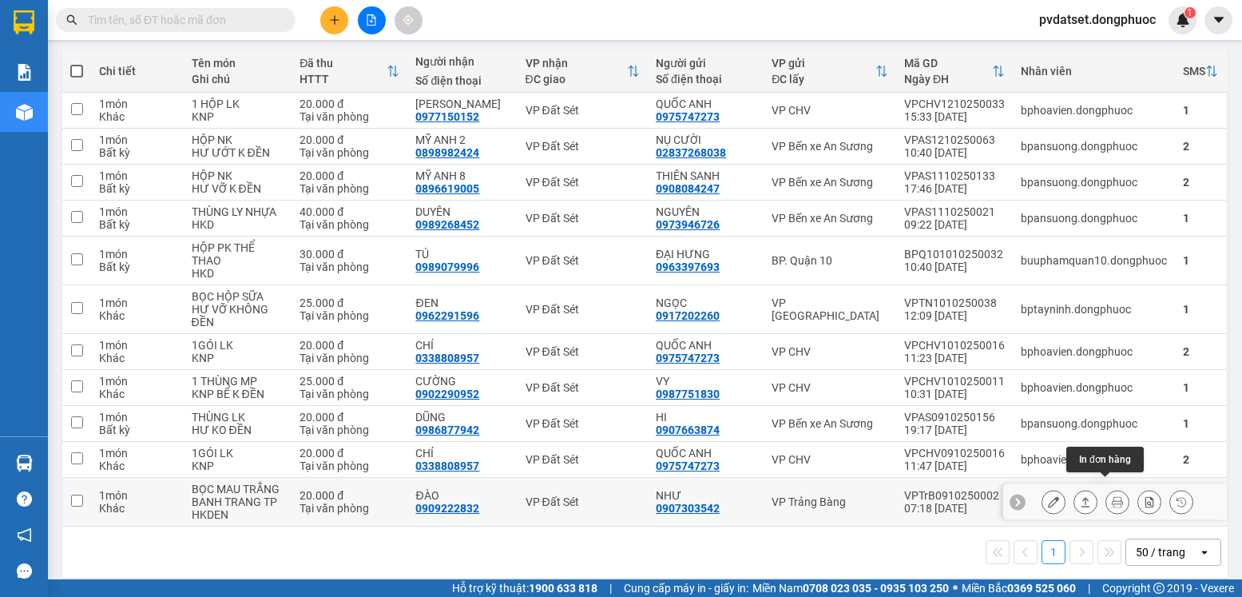
click at [1080, 496] on icon at bounding box center [1085, 501] width 11 height 11
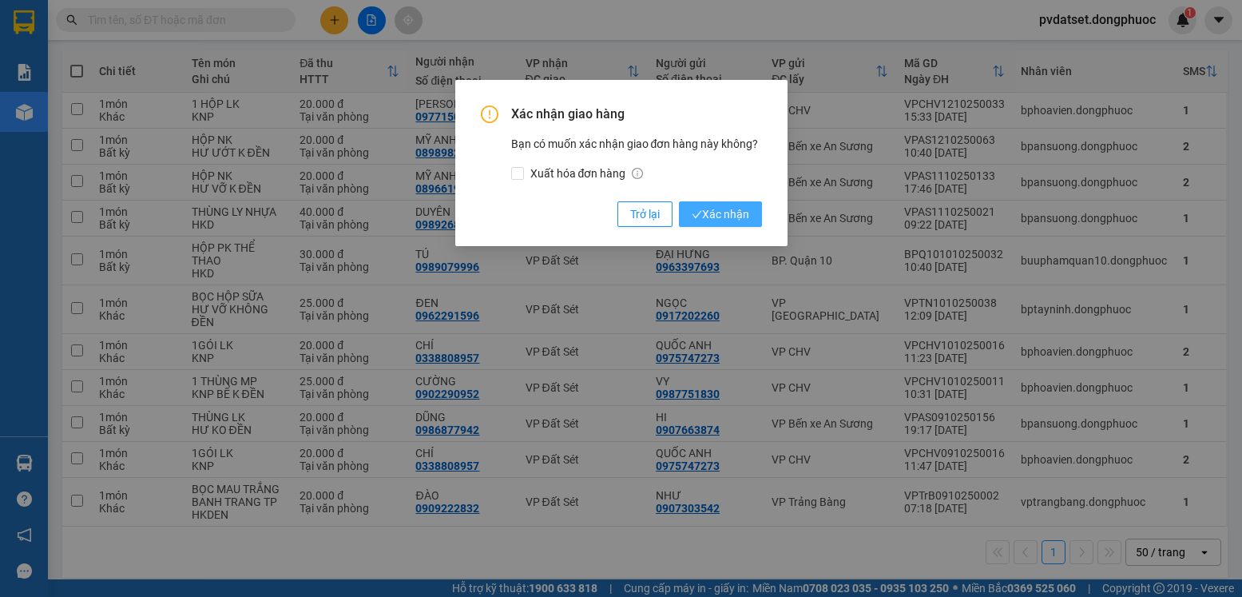
click at [757, 224] on button "Xác nhận" at bounding box center [720, 214] width 83 height 26
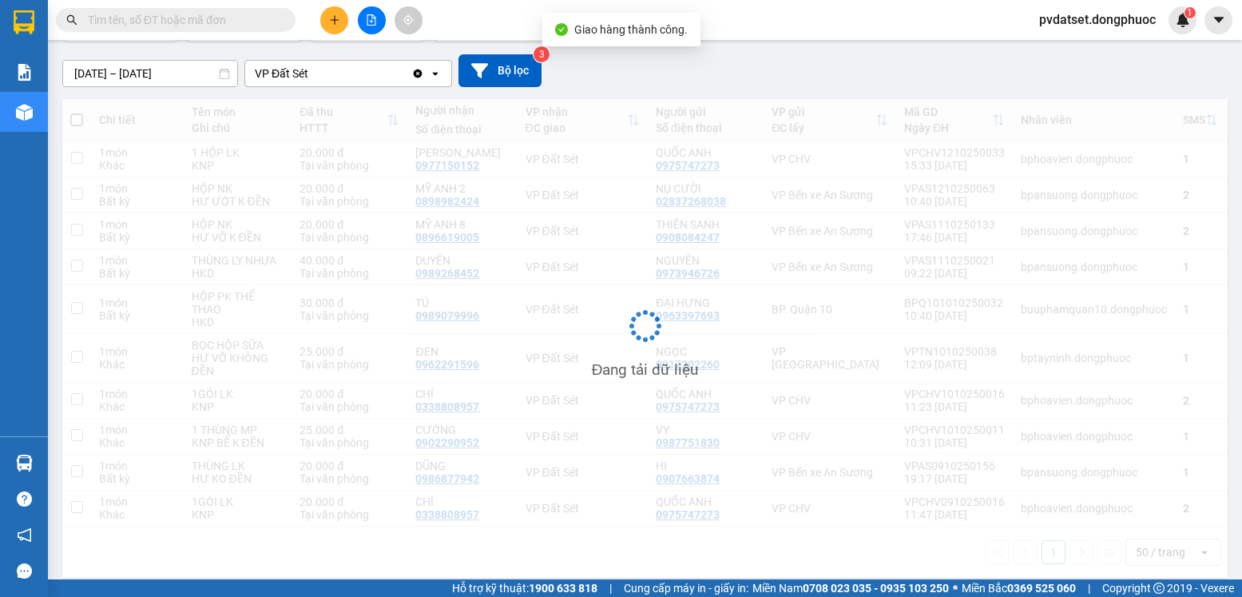
scroll to position [126, 0]
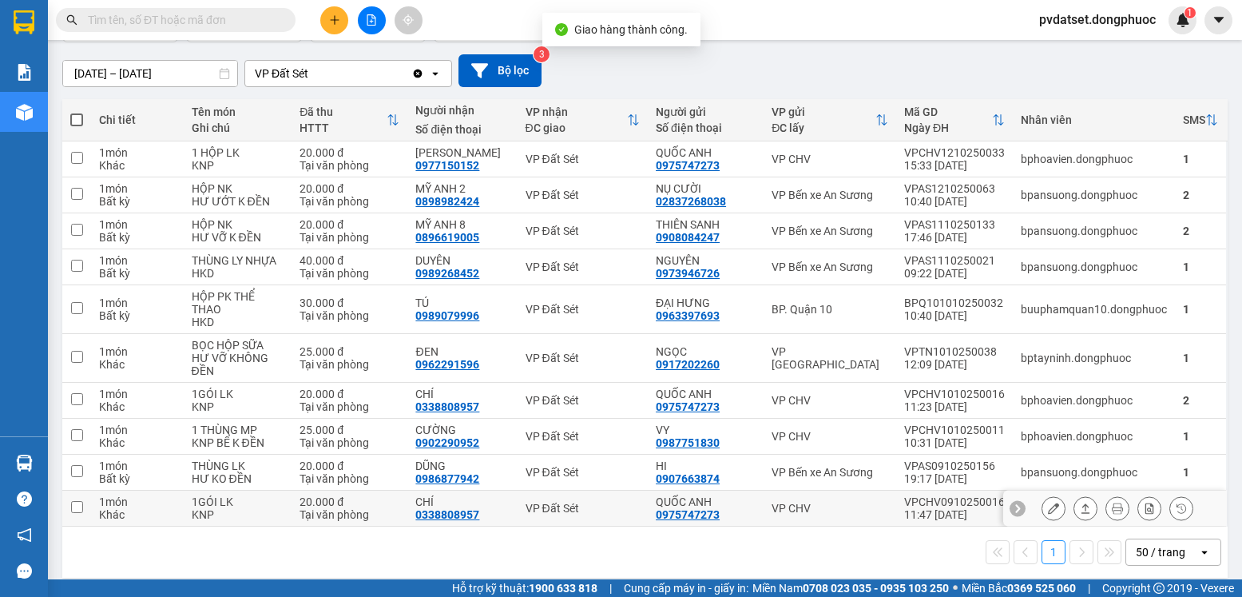
click at [1085, 498] on div at bounding box center [1117, 508] width 152 height 24
click at [1079, 497] on button at bounding box center [1085, 508] width 22 height 28
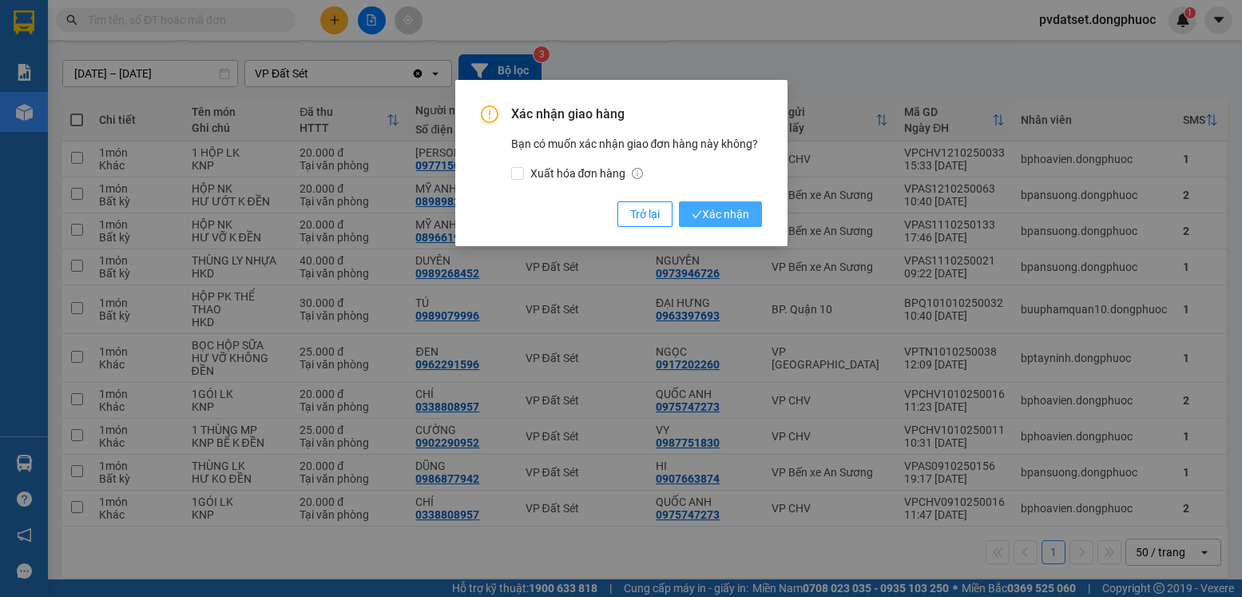
click at [720, 216] on span "Xác nhận" at bounding box center [721, 214] width 58 height 18
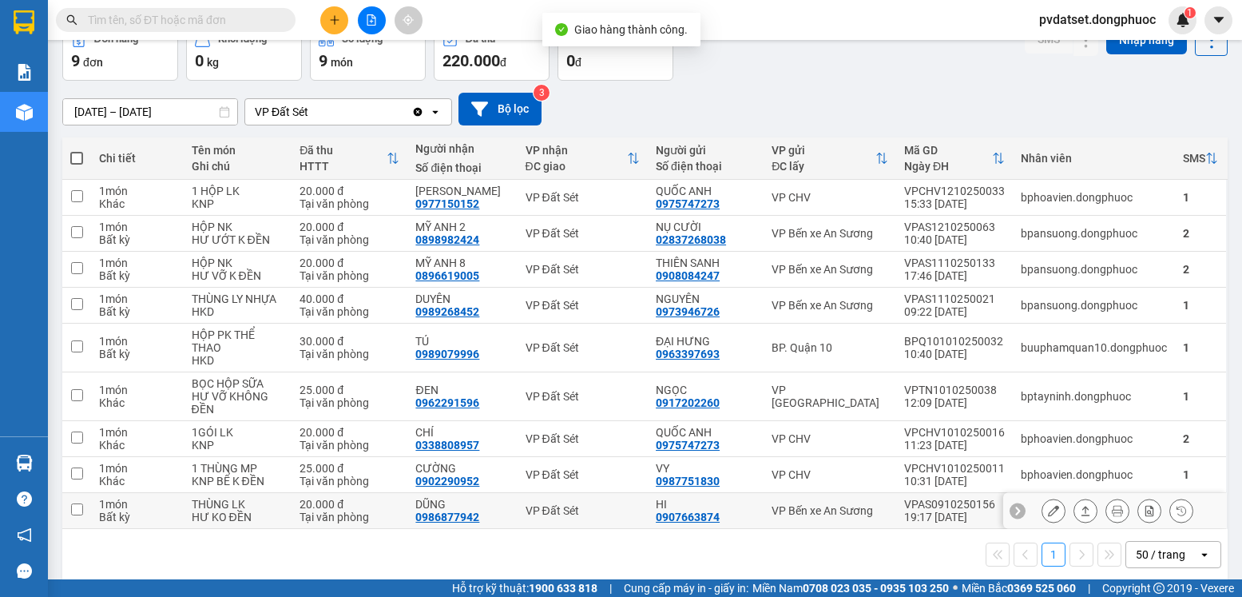
scroll to position [90, 0]
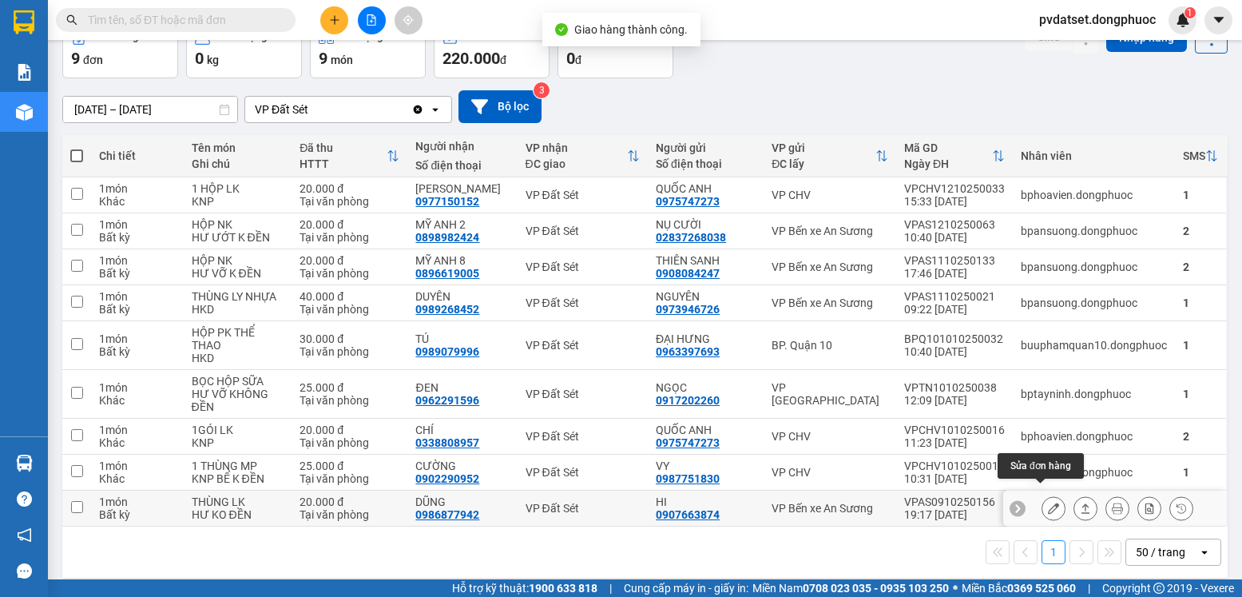
click at [1080, 502] on icon at bounding box center [1085, 507] width 11 height 11
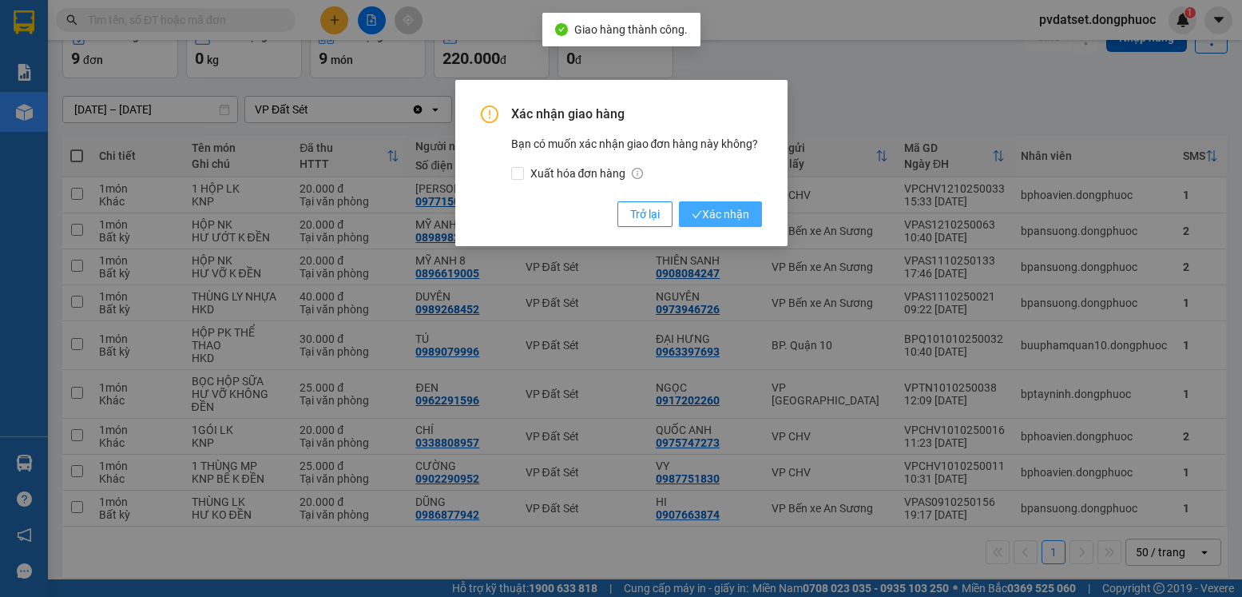
click at [733, 219] on span "Xác nhận" at bounding box center [721, 214] width 58 height 18
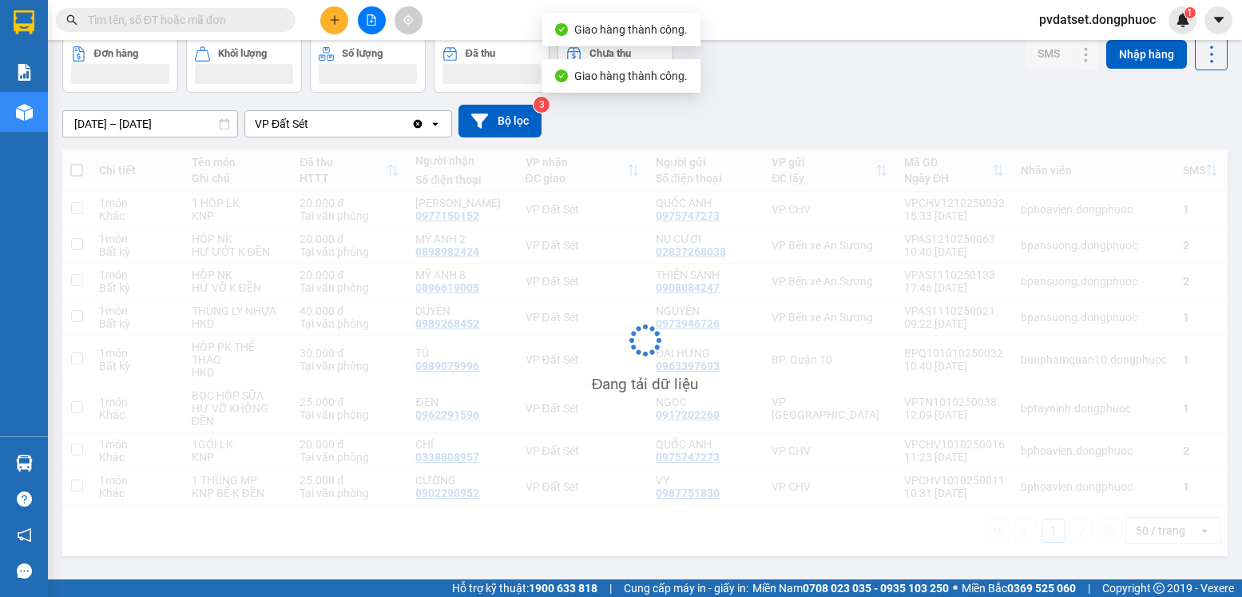
scroll to position [73, 0]
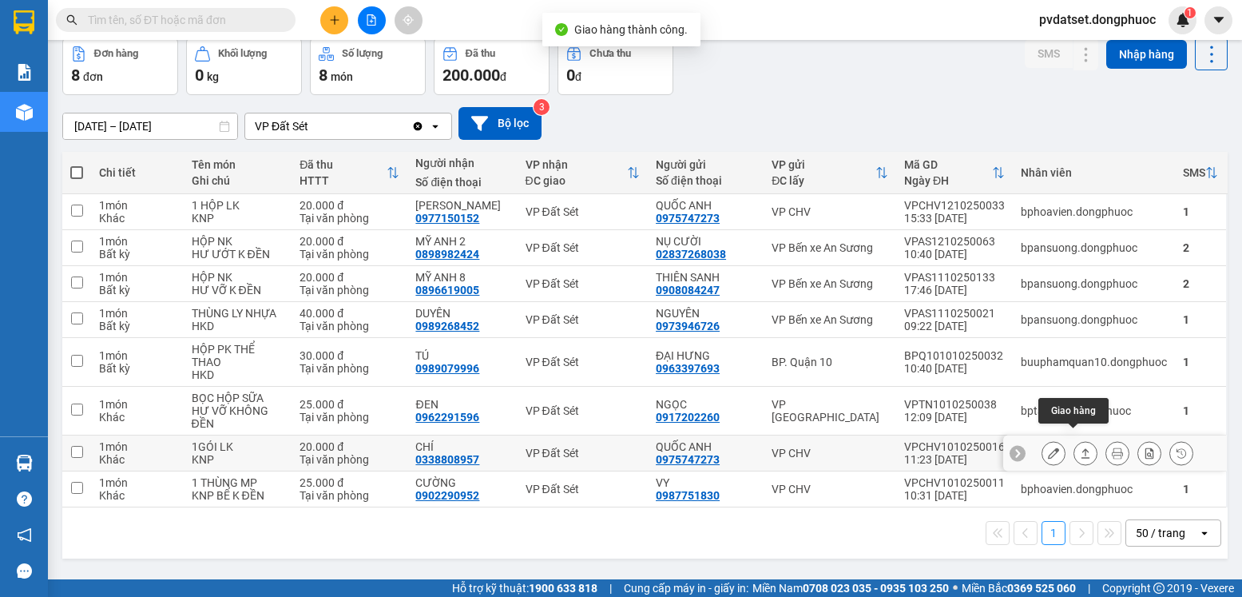
click at [1080, 447] on icon at bounding box center [1085, 452] width 11 height 11
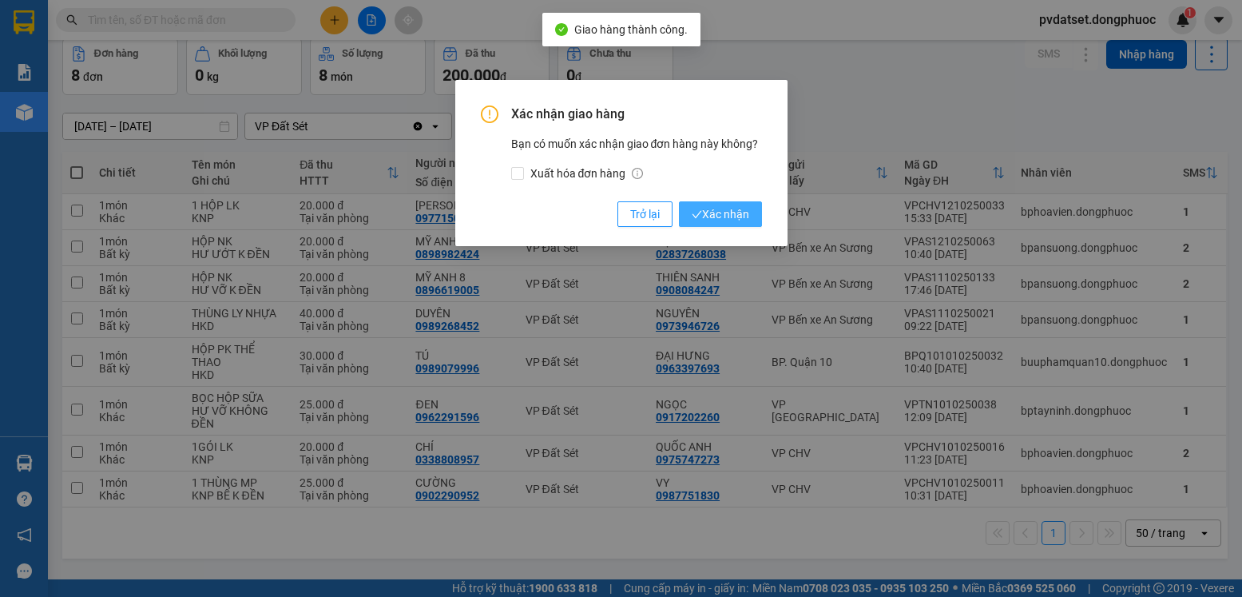
click at [739, 219] on span "Xác nhận" at bounding box center [721, 214] width 58 height 18
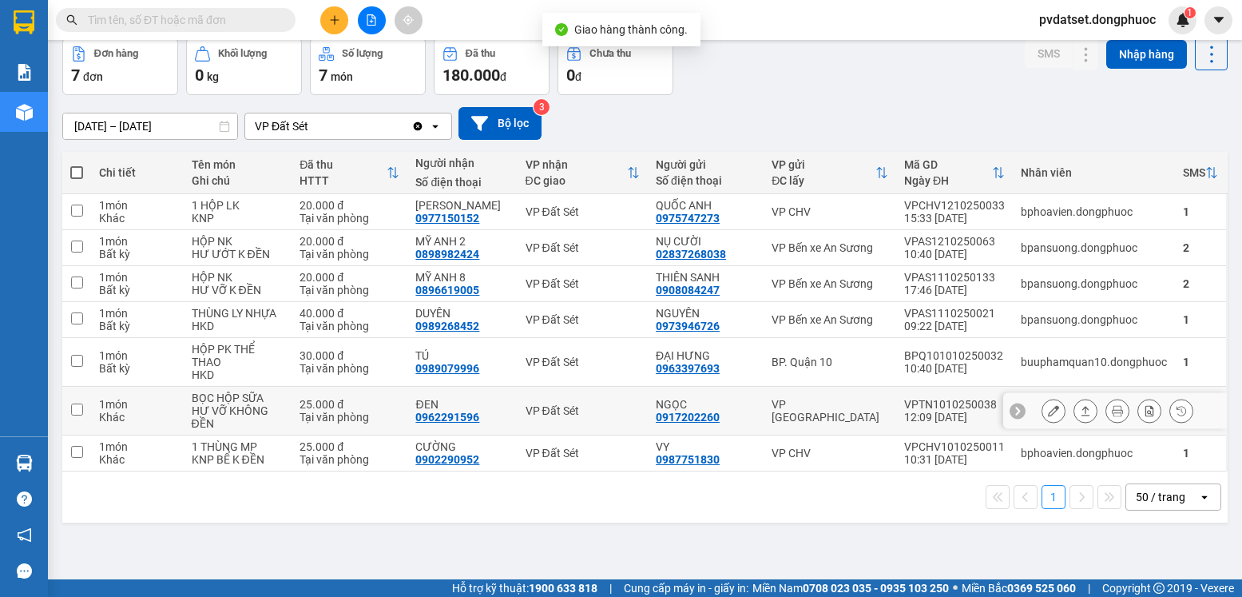
click at [1074, 405] on button at bounding box center [1085, 411] width 22 height 28
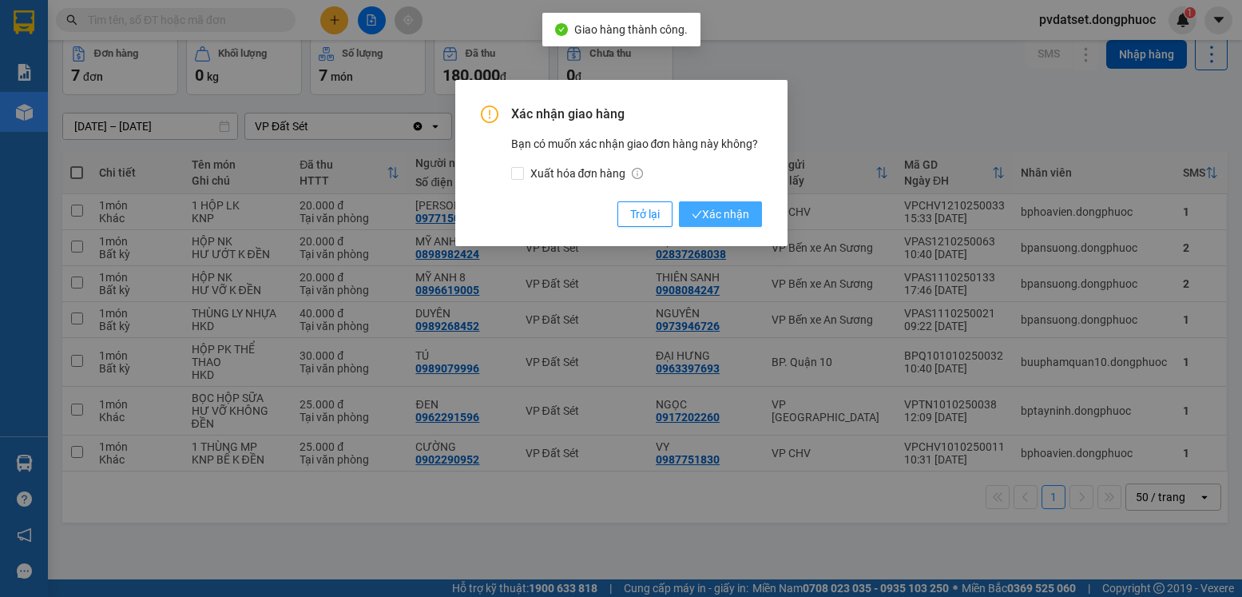
click at [708, 221] on span "Xác nhận" at bounding box center [721, 214] width 58 height 18
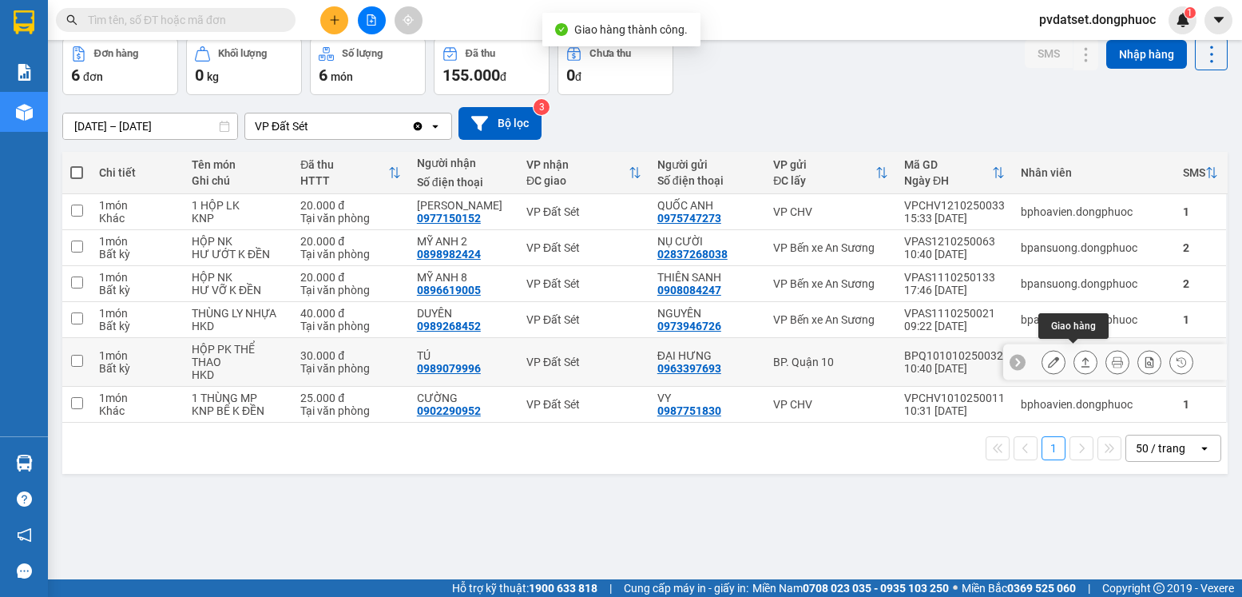
click at [1074, 355] on button at bounding box center [1085, 362] width 22 height 28
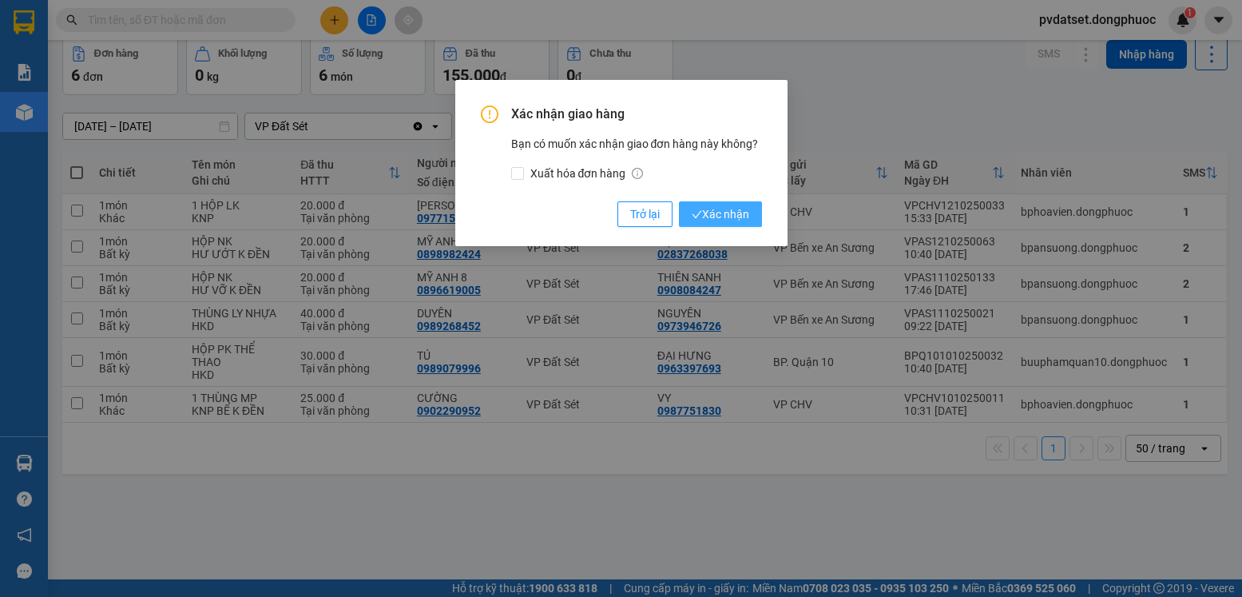
click at [748, 213] on span "Xác nhận" at bounding box center [721, 214] width 58 height 18
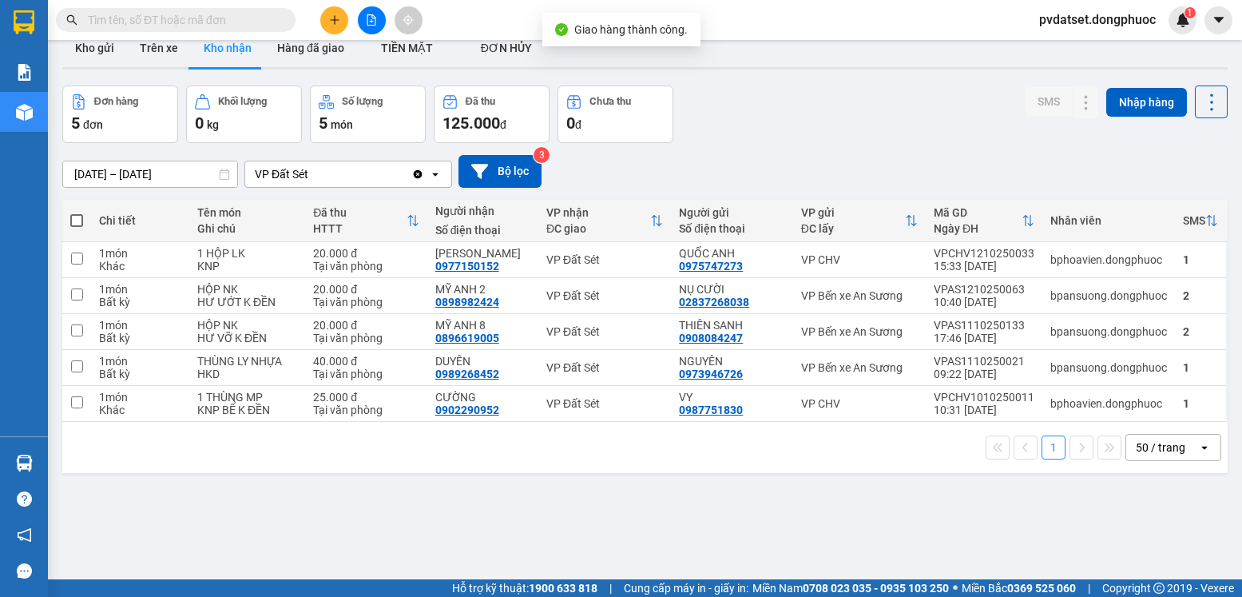
scroll to position [0, 0]
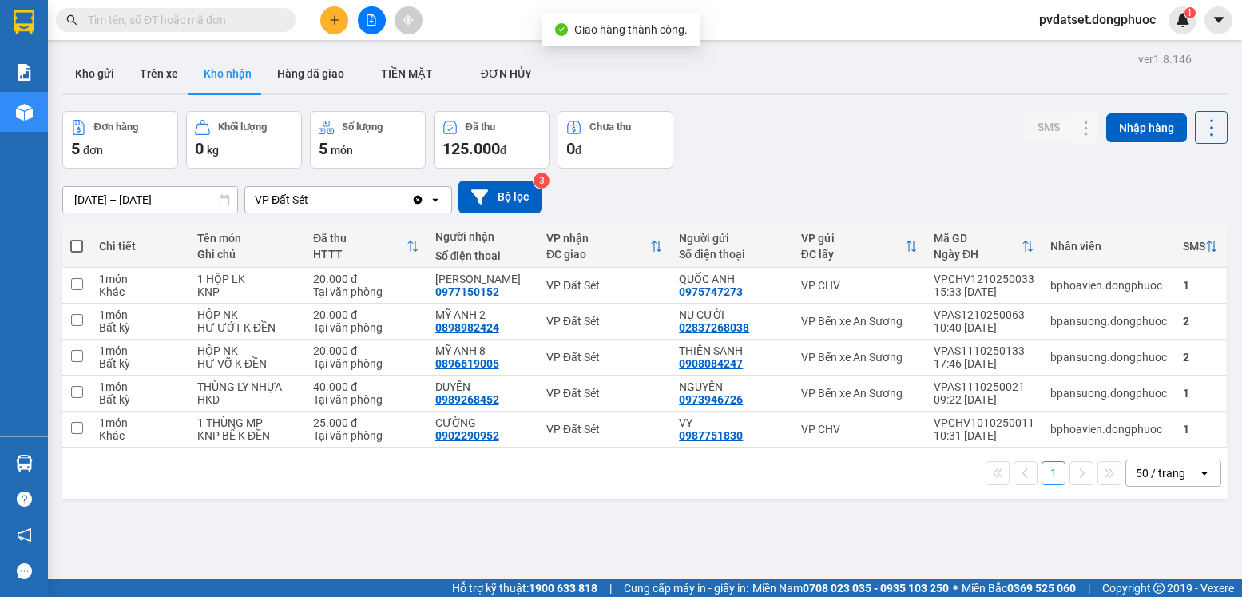
click at [97, 197] on input "01/10/2025 – 13/10/2025" at bounding box center [150, 200] width 174 height 26
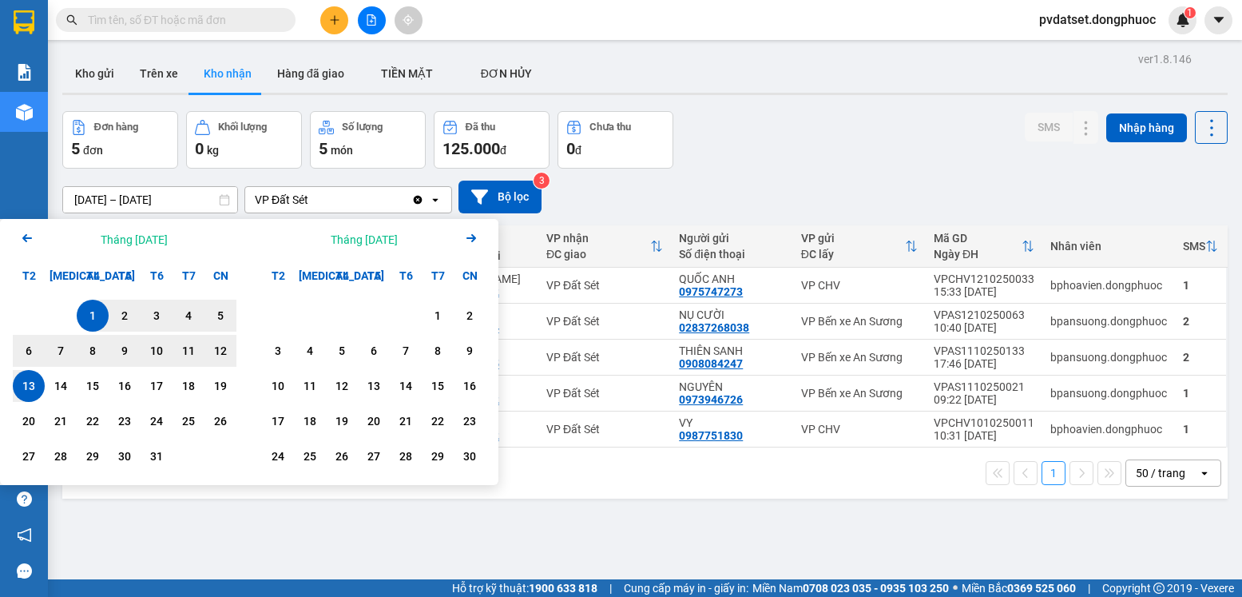
click at [26, 244] on icon "Arrow Left" at bounding box center [27, 237] width 19 height 19
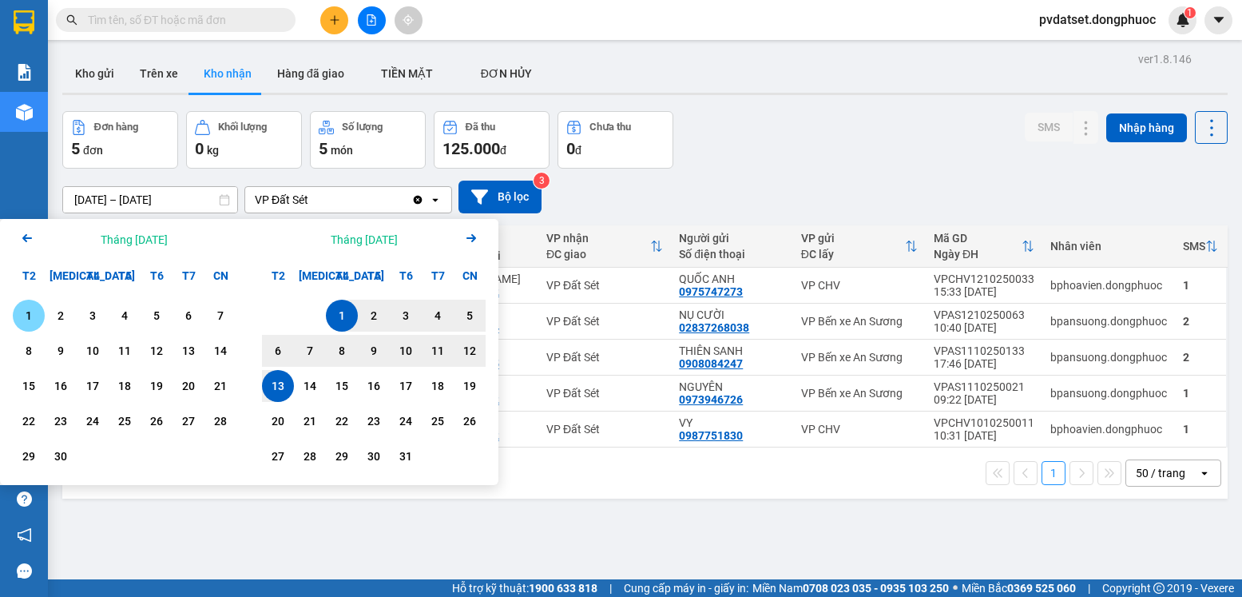
click at [34, 318] on div "1" at bounding box center [29, 315] width 22 height 19
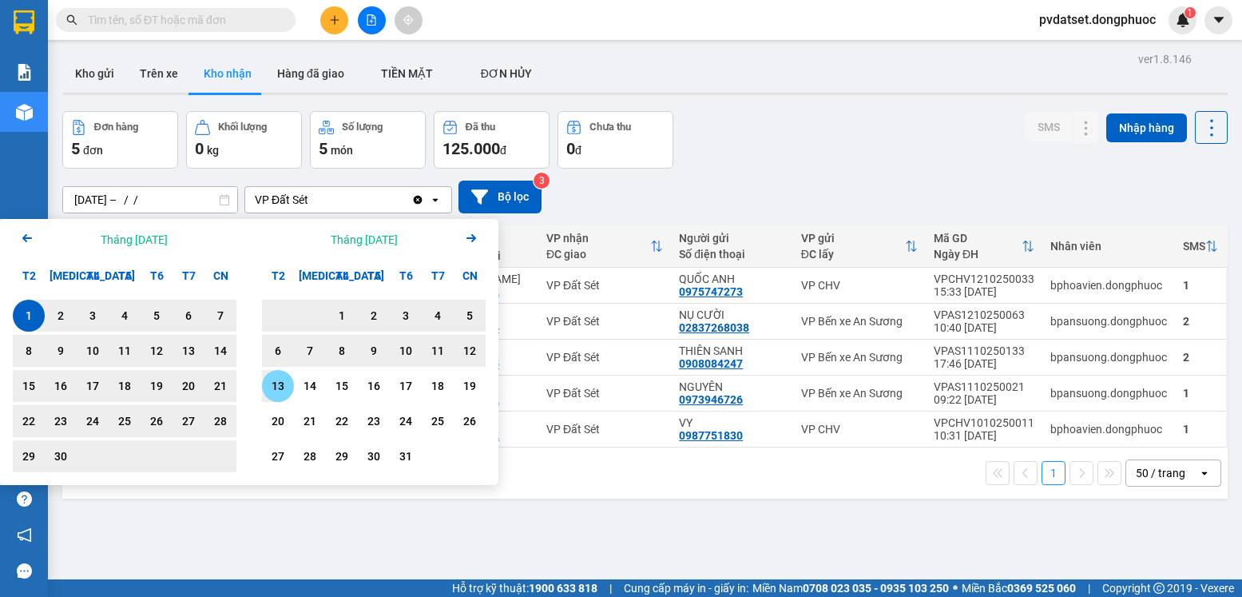
click at [284, 375] on div "13" at bounding box center [278, 386] width 32 height 32
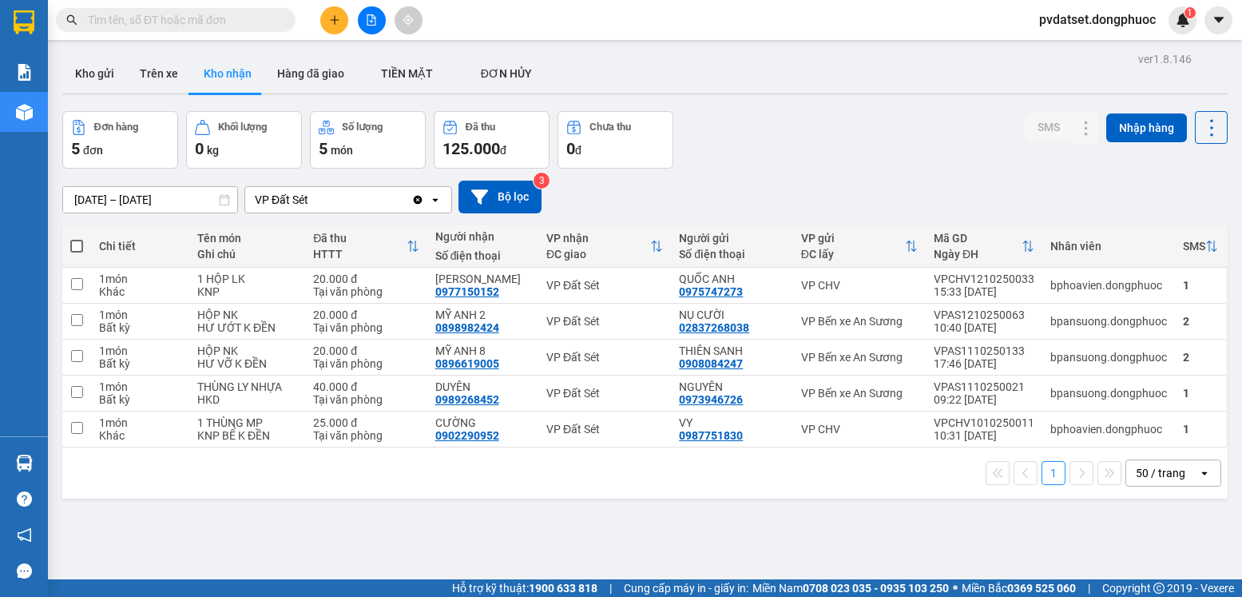
click at [657, 510] on div "ver 1.8.146 Kho gửi Trên xe Kho nhận Hàng đã giao TIỀN MẶT ĐƠN HỦY Đơn hàng 5…" at bounding box center [645, 346] width 1178 height 597
click at [159, 69] on button "Trên xe" at bounding box center [159, 73] width 64 height 38
type input "[DATE] – [DATE]"
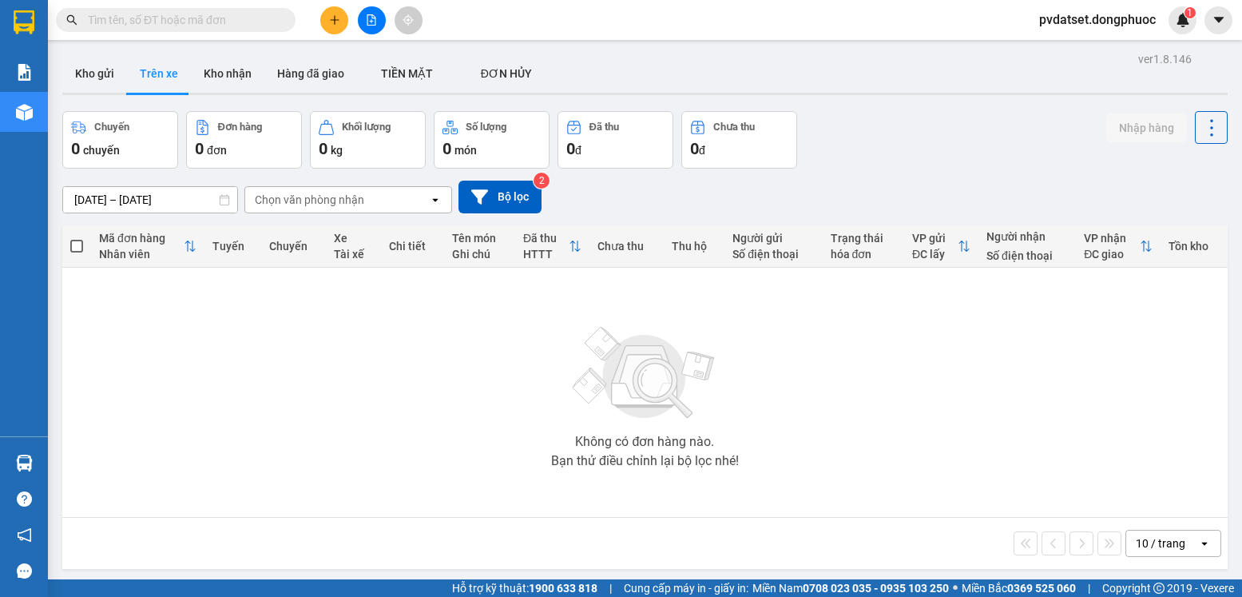
drag, startPoint x: 288, startPoint y: 187, endPoint x: 303, endPoint y: 204, distance: 22.6
click at [288, 188] on div "Chọn văn phòng nhận" at bounding box center [337, 200] width 184 height 26
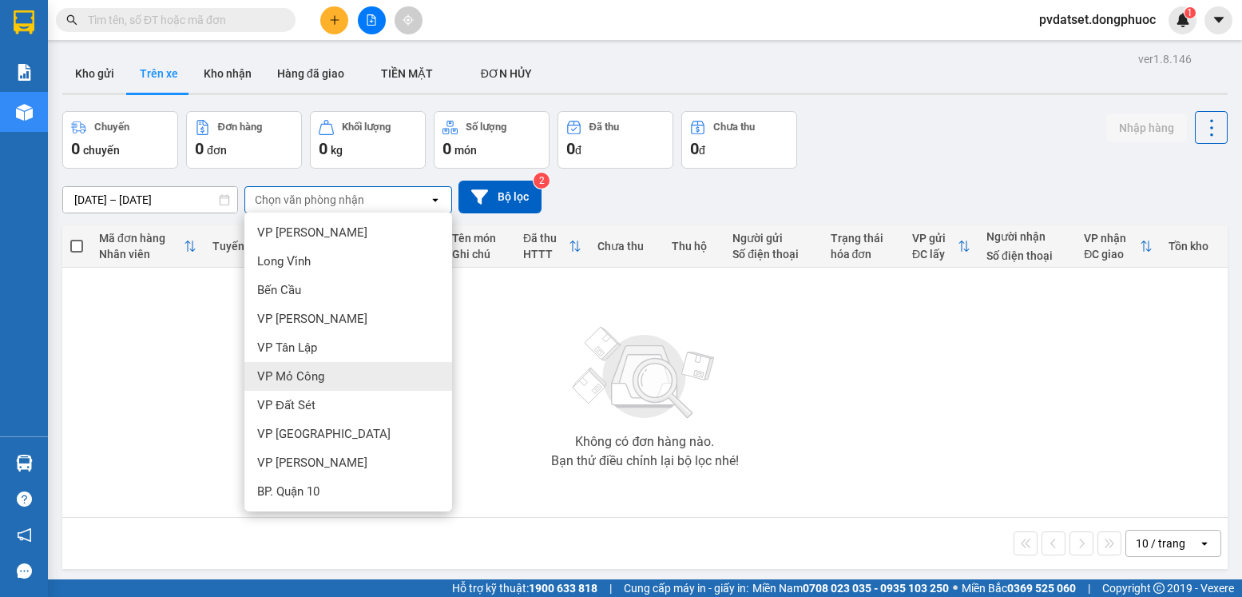
scroll to position [404, 0]
click at [316, 407] on div "VP Đất Sét" at bounding box center [348, 404] width 208 height 29
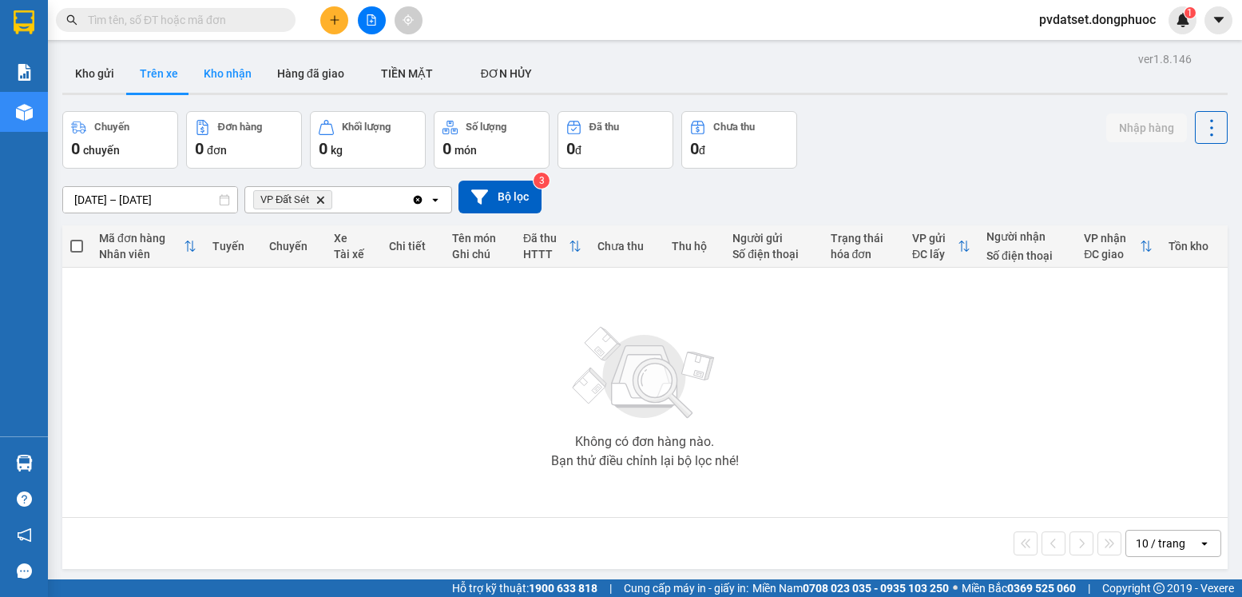
click at [222, 76] on button "Kho nhận" at bounding box center [227, 73] width 73 height 38
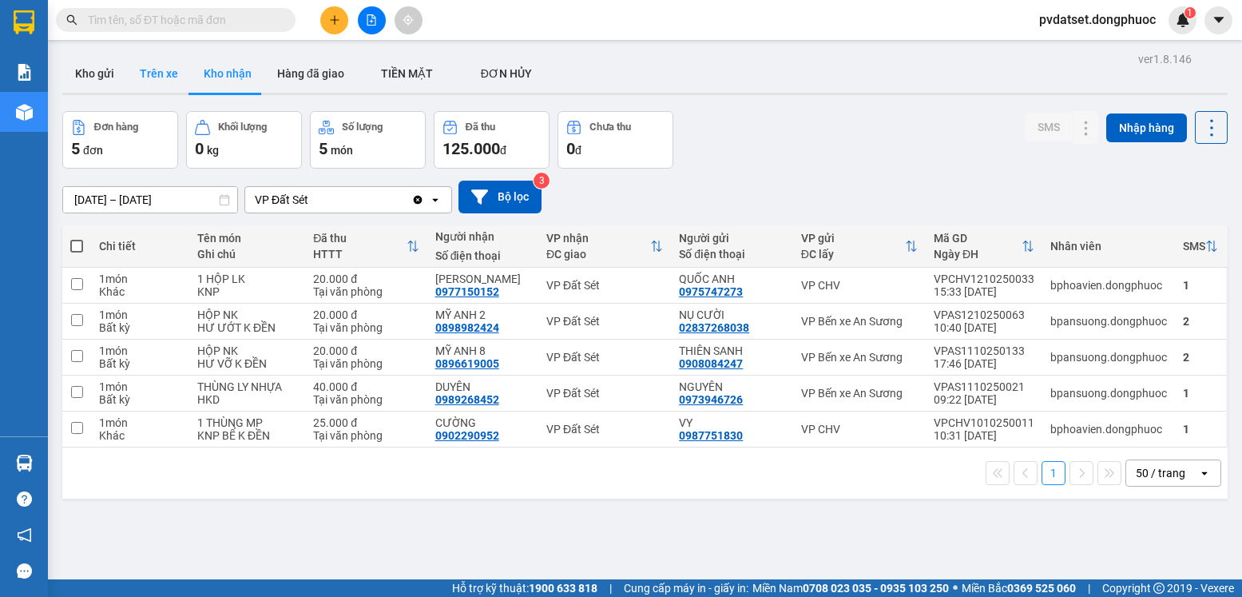
click at [143, 76] on button "Trên xe" at bounding box center [159, 73] width 64 height 38
type input "[DATE] – [DATE]"
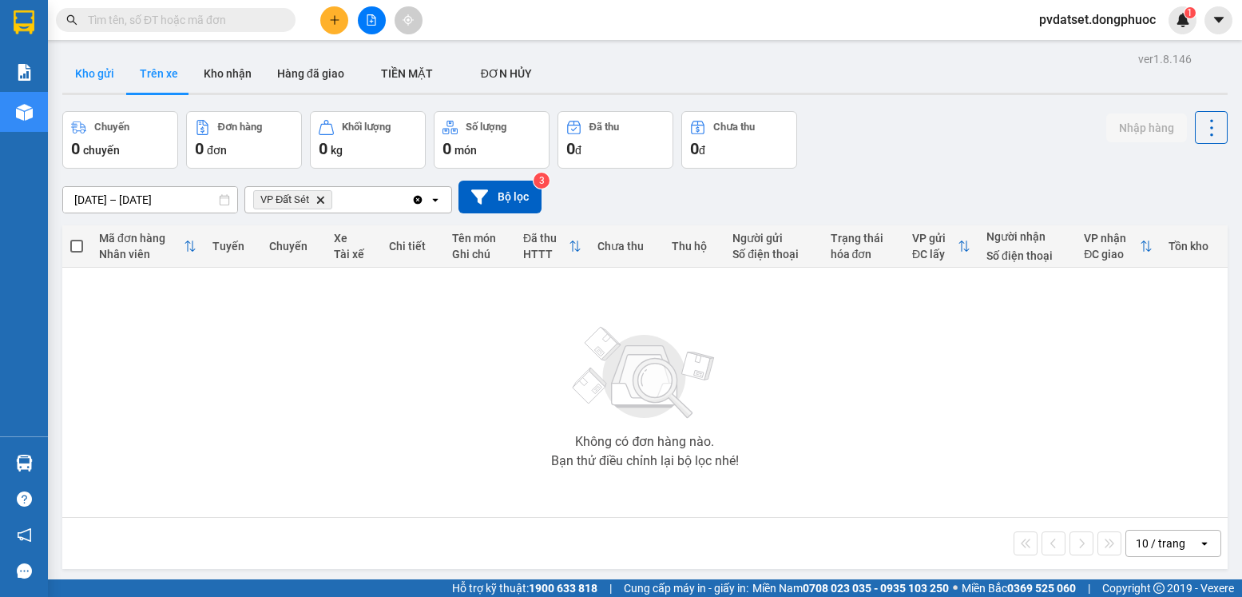
click at [91, 76] on button "Kho gửi" at bounding box center [94, 73] width 65 height 38
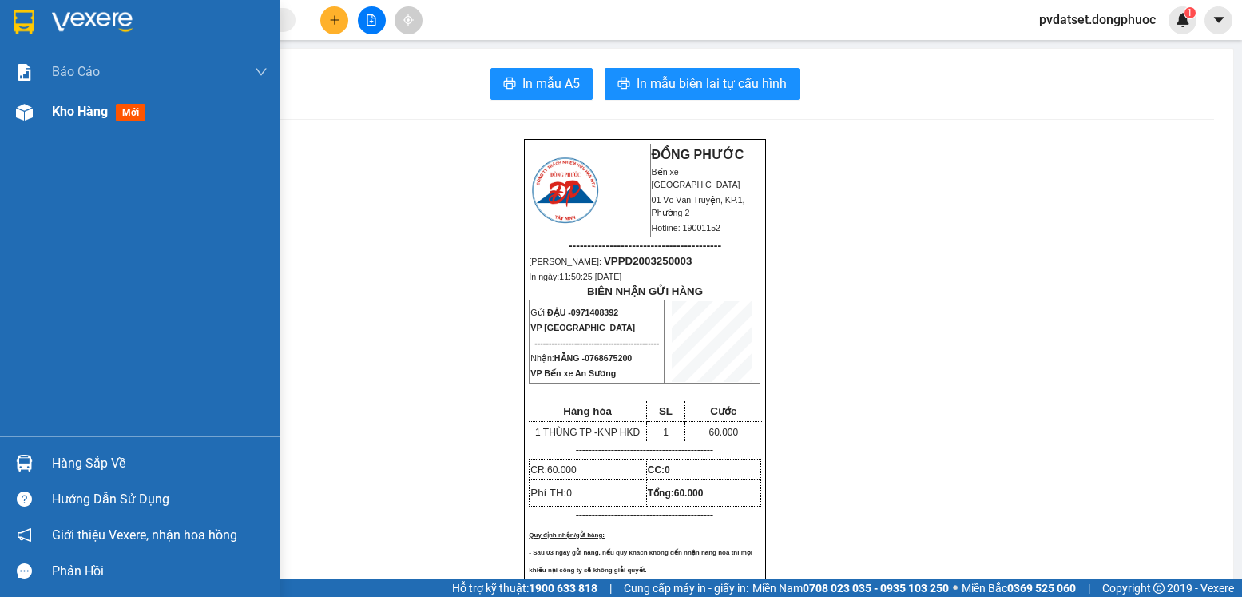
drag, startPoint x: 87, startPoint y: 113, endPoint x: 113, endPoint y: 118, distance: 26.2
click at [90, 114] on span "Kho hàng" at bounding box center [80, 111] width 56 height 15
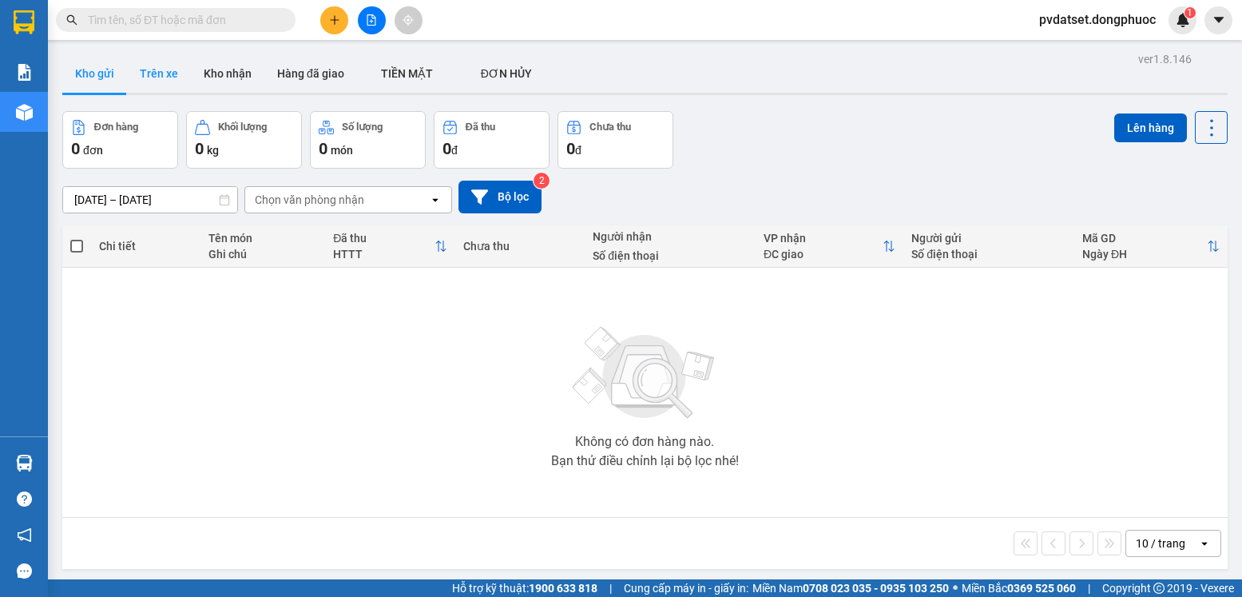
click at [157, 83] on button "Trên xe" at bounding box center [159, 73] width 64 height 38
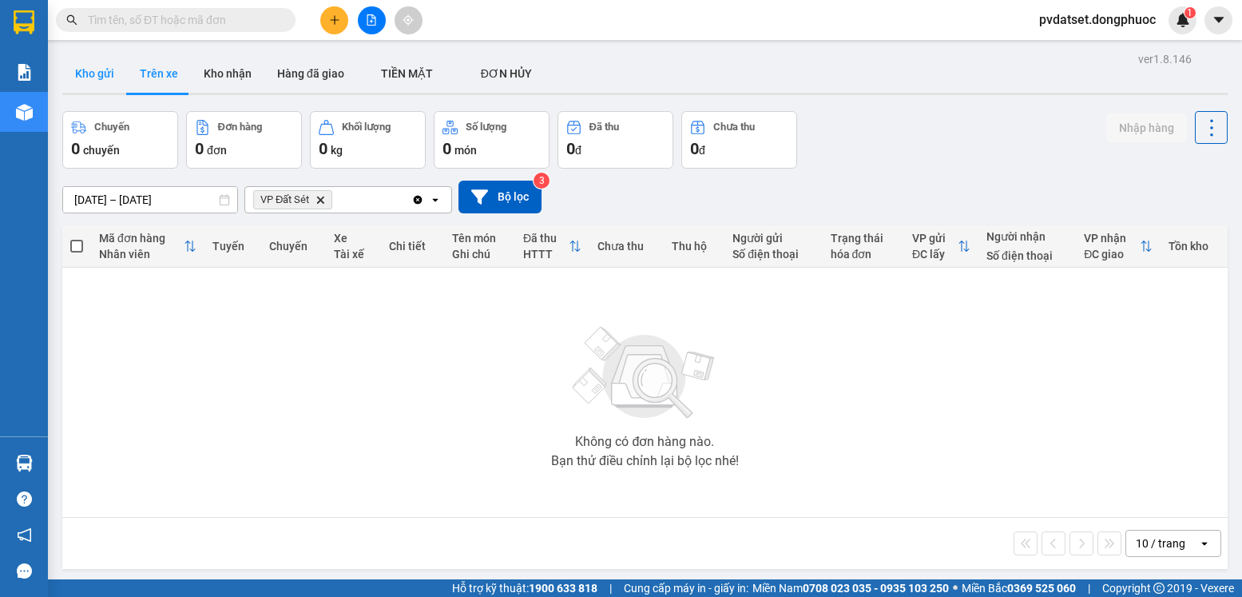
click at [102, 77] on button "Kho gửi" at bounding box center [94, 73] width 65 height 38
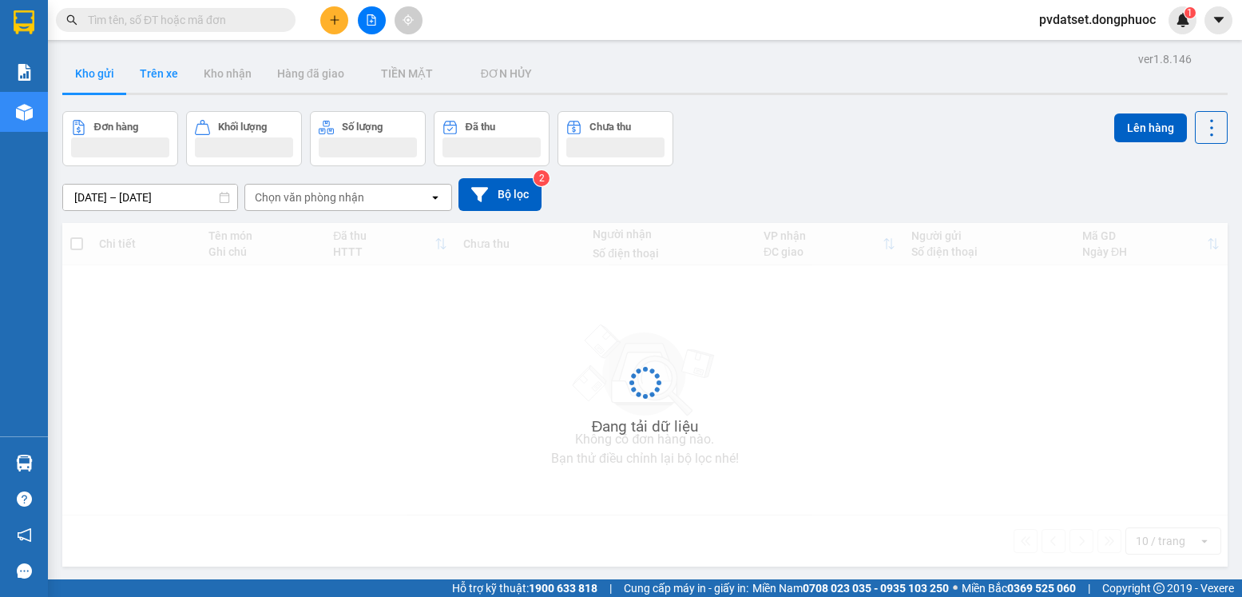
click at [157, 84] on button "Trên xe" at bounding box center [159, 73] width 64 height 38
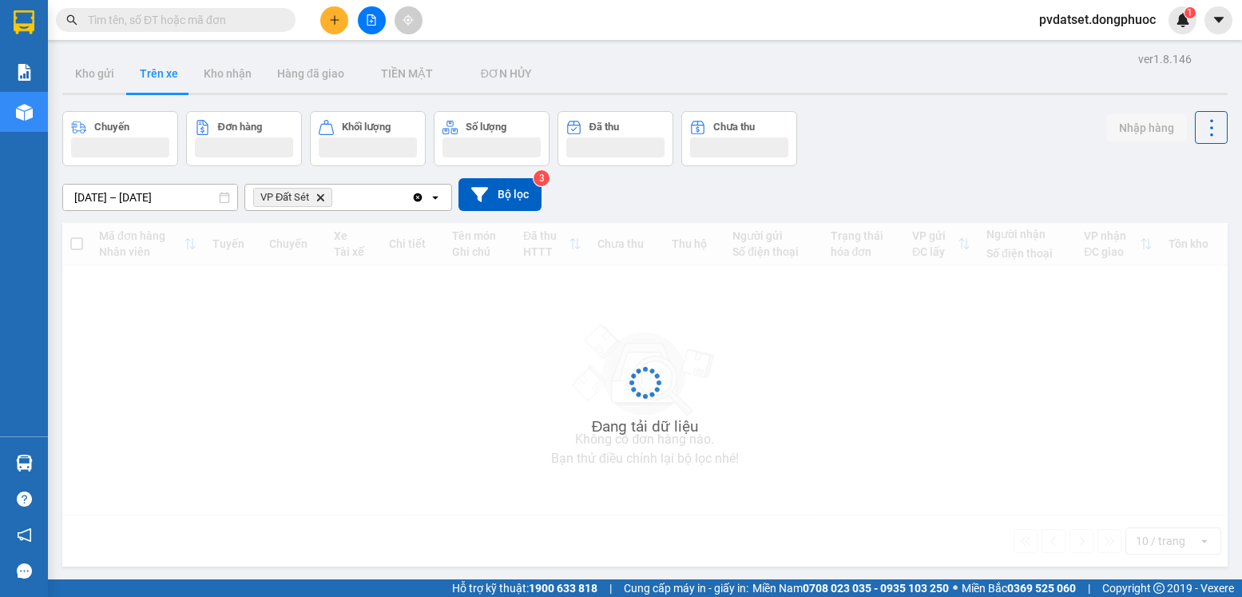
click at [157, 84] on button "Trên xe" at bounding box center [159, 73] width 64 height 38
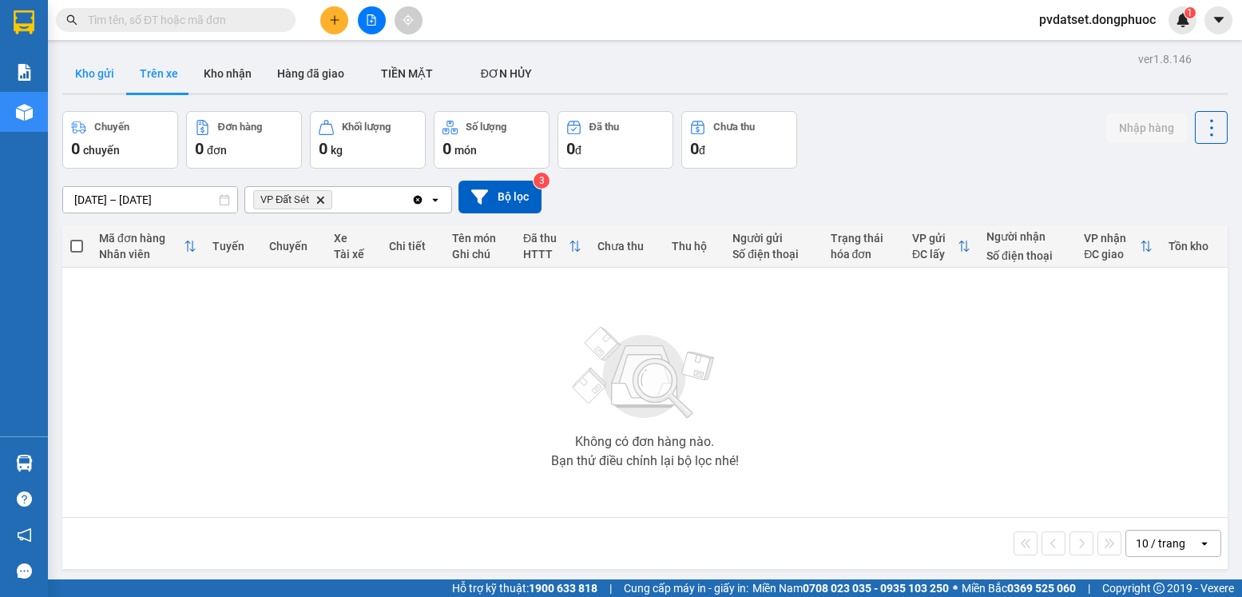
click at [109, 78] on button "Kho gửi" at bounding box center [94, 73] width 65 height 38
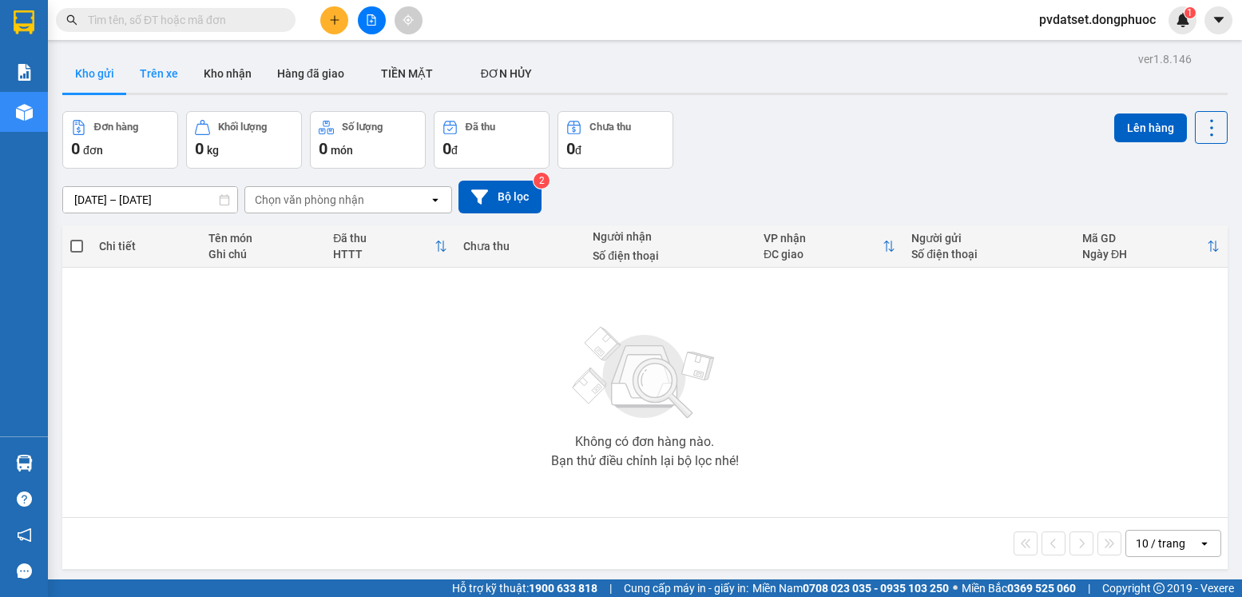
click at [148, 77] on button "Trên xe" at bounding box center [159, 73] width 64 height 38
